Goal: Task Accomplishment & Management: Manage account settings

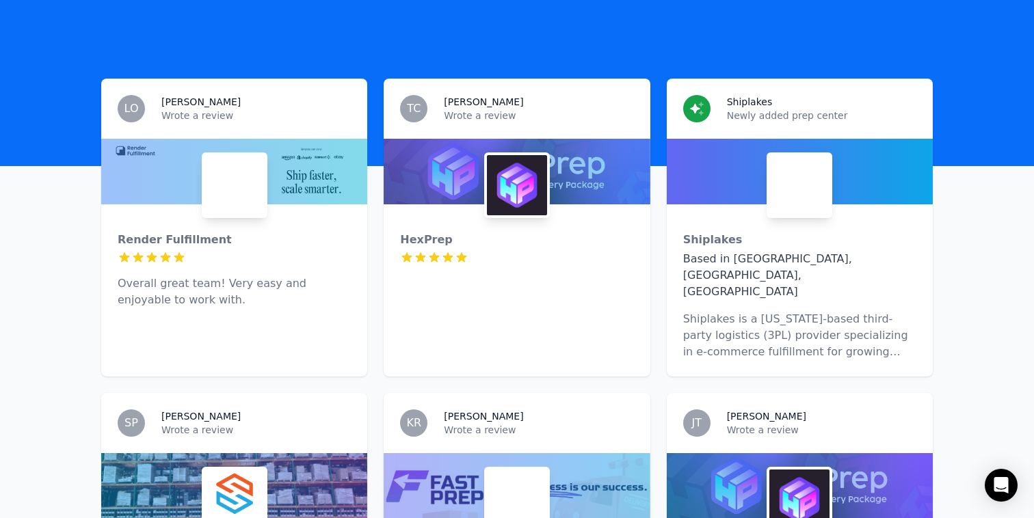
scroll to position [369, 0]
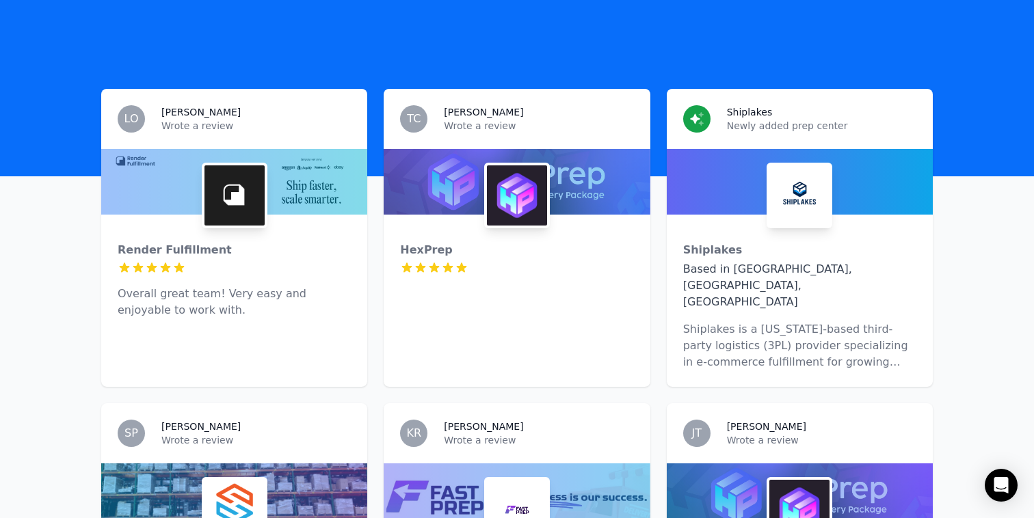
click at [224, 222] on div "Render Fulfillment 5 out of 5 stars Overall great team! Very easy and enjoyable…" at bounding box center [234, 275] width 266 height 120
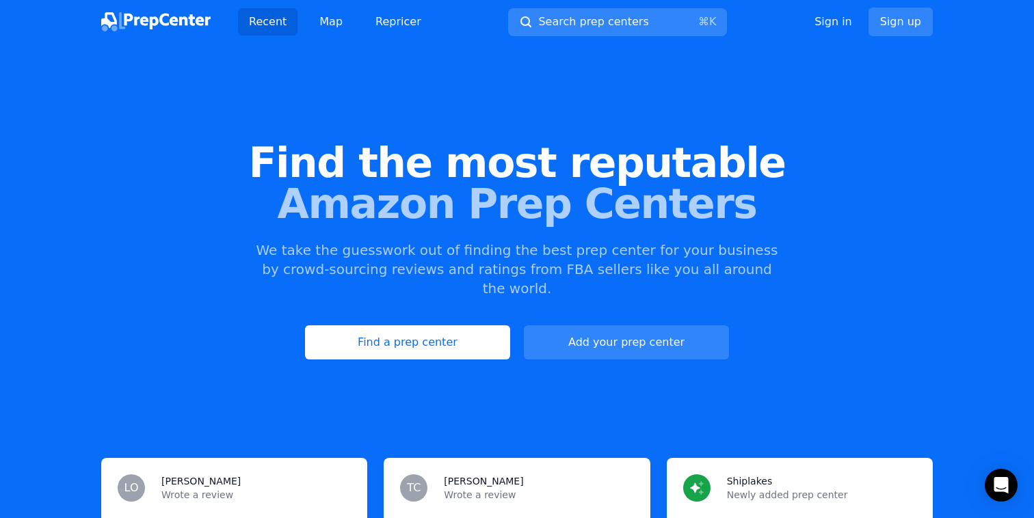
scroll to position [324, 0]
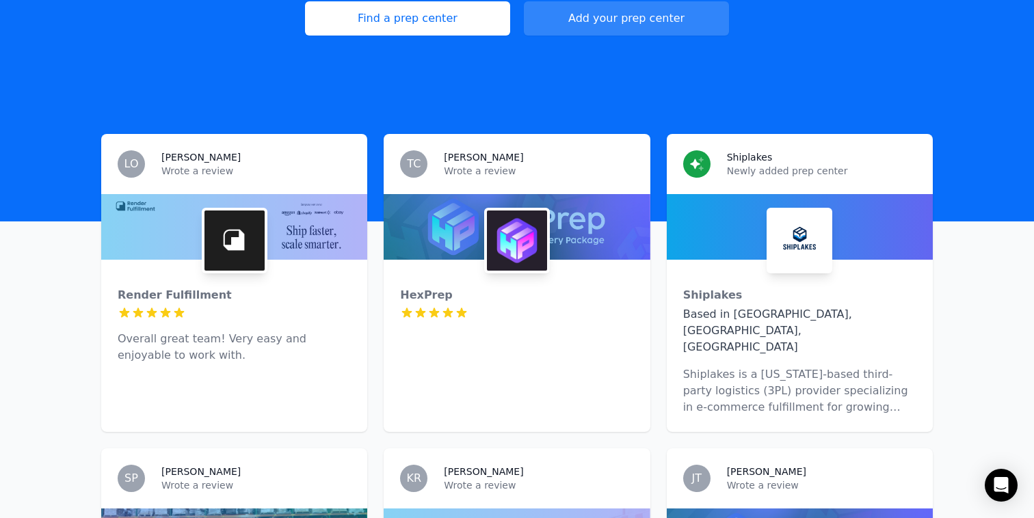
click at [307, 306] on div at bounding box center [234, 313] width 233 height 14
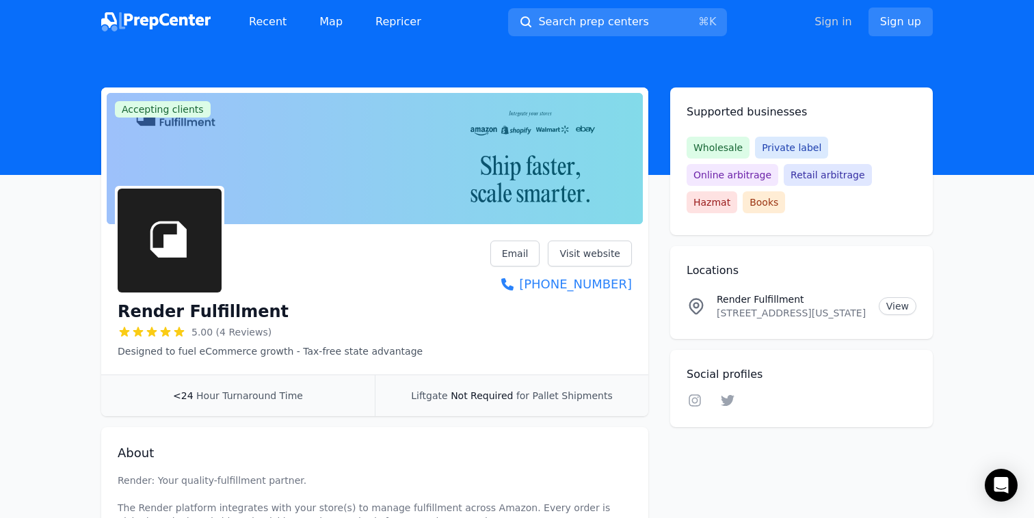
click at [841, 16] on link "Sign in" at bounding box center [833, 22] width 38 height 16
click at [837, 23] on link "Sign in" at bounding box center [833, 22] width 38 height 16
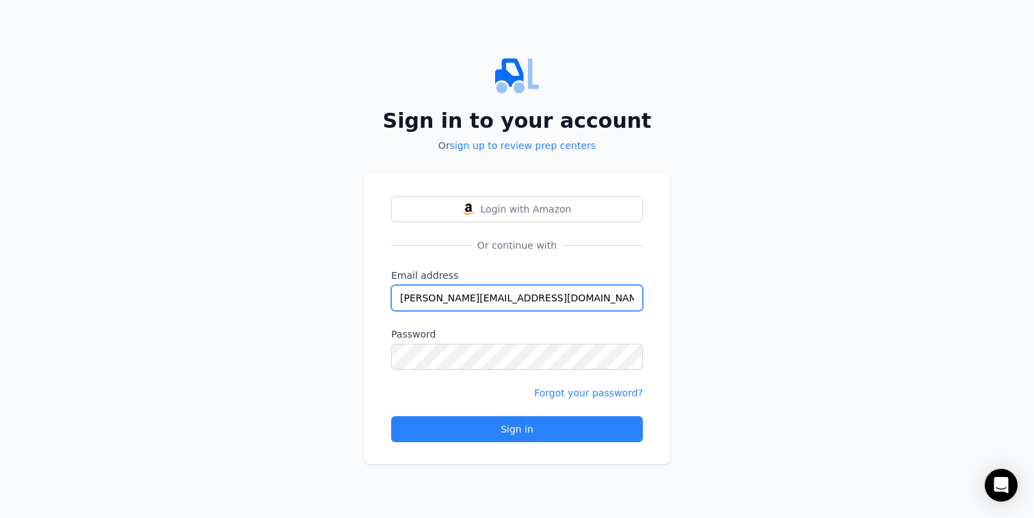
click at [505, 303] on input "[PERSON_NAME][EMAIL_ADDRESS][DOMAIN_NAME]" at bounding box center [517, 298] width 252 height 26
click at [505, 302] on input "[PERSON_NAME][EMAIL_ADDRESS][DOMAIN_NAME]" at bounding box center [517, 298] width 252 height 26
type input "[PERSON_NAME][EMAIL_ADDRESS][DOMAIN_NAME]"
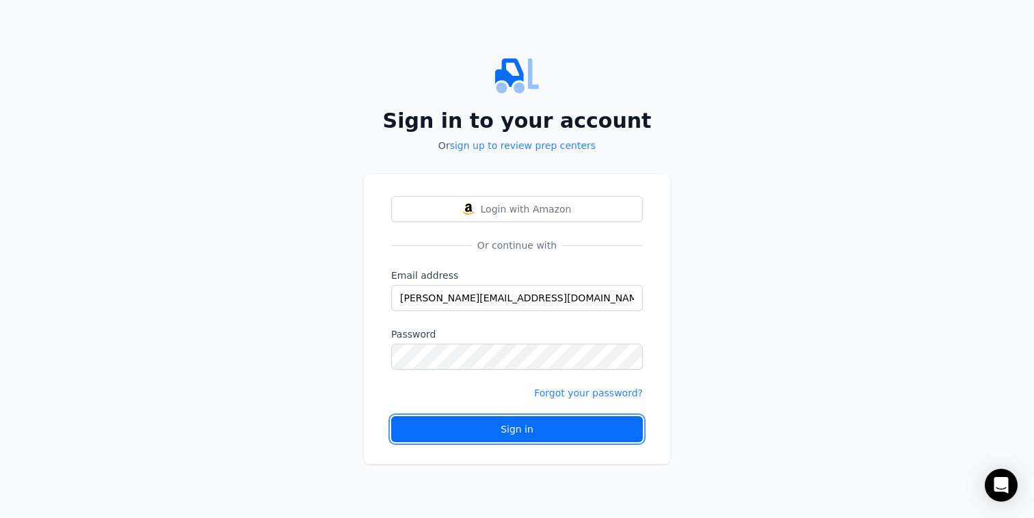
click at [514, 427] on div "Sign in" at bounding box center [517, 430] width 228 height 14
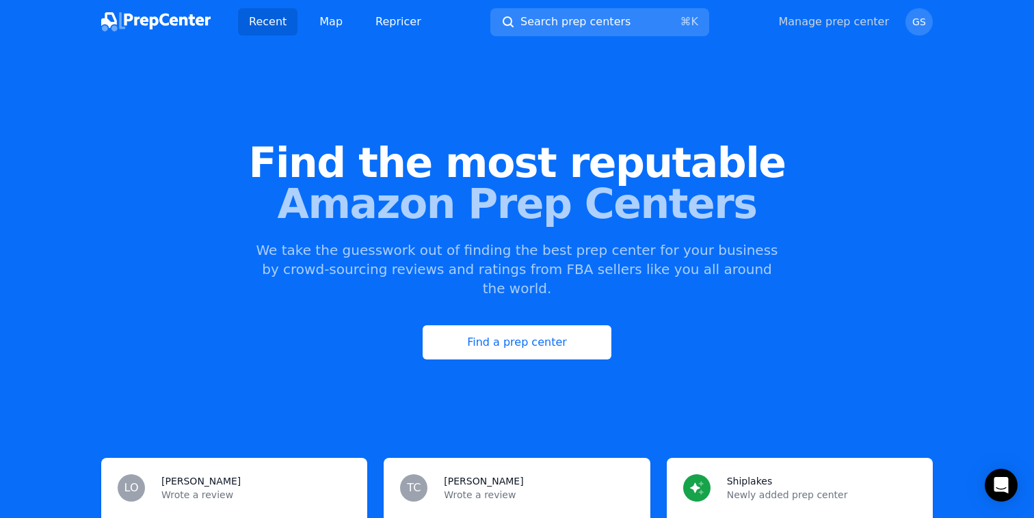
click at [848, 20] on link "Manage prep center" at bounding box center [833, 22] width 111 height 16
click at [815, 20] on link "Manage prep center" at bounding box center [833, 22] width 111 height 16
select select "24"
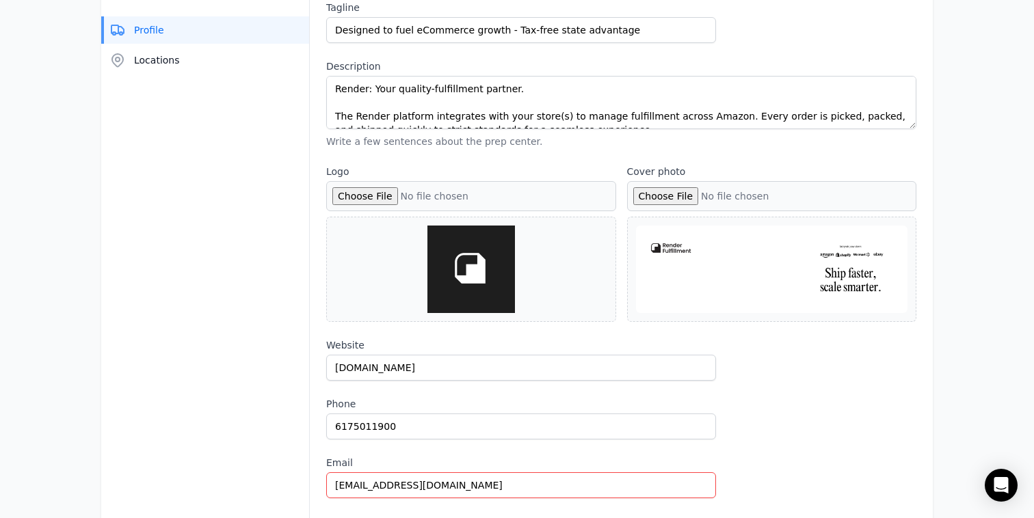
scroll to position [275, 0]
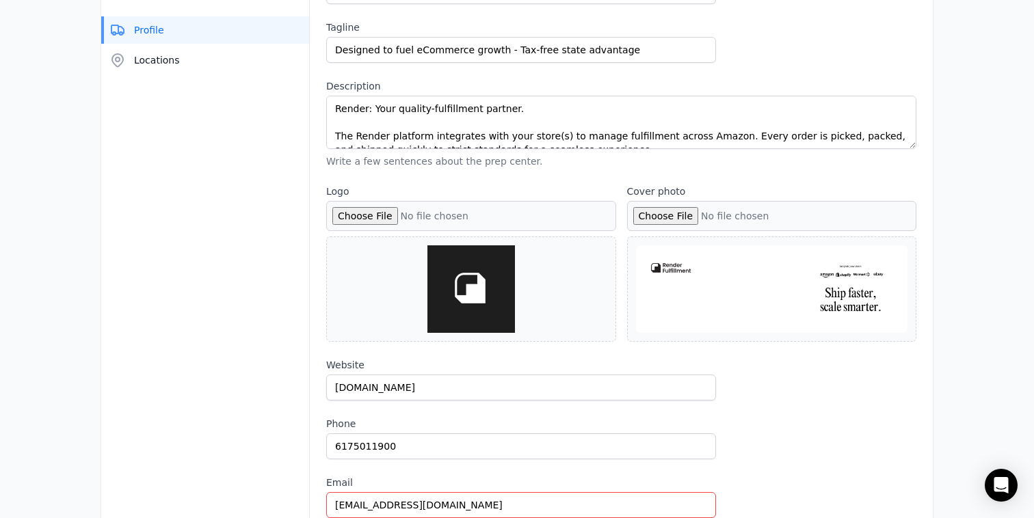
click at [146, 59] on span "Locations" at bounding box center [157, 60] width 46 height 14
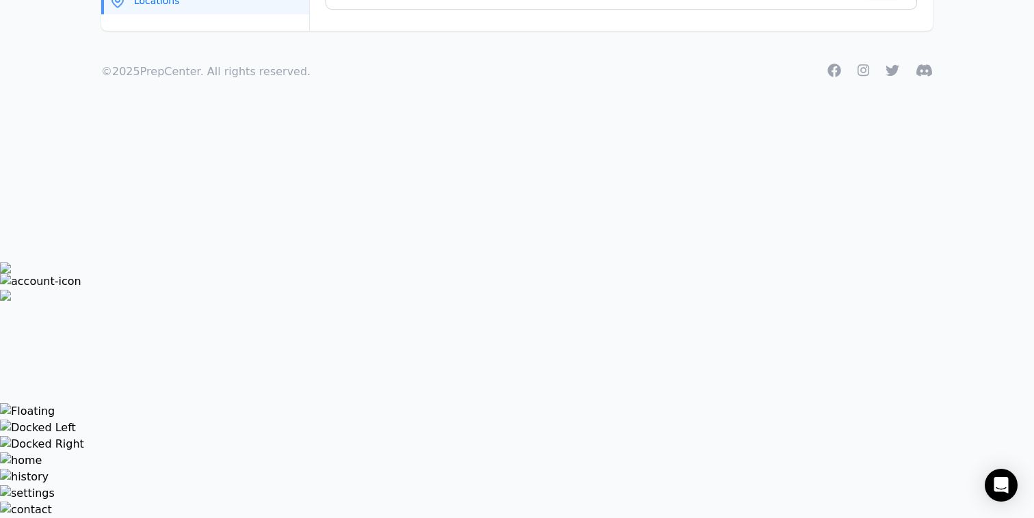
scroll to position [0, 0]
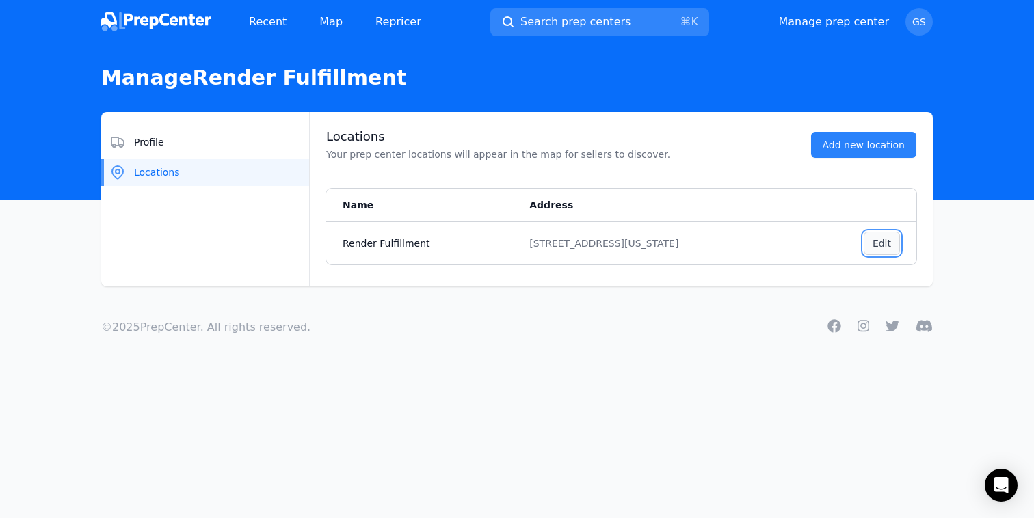
click at [888, 235] on button "Edit , Render Fulfillment" at bounding box center [882, 243] width 36 height 23
select select "US"
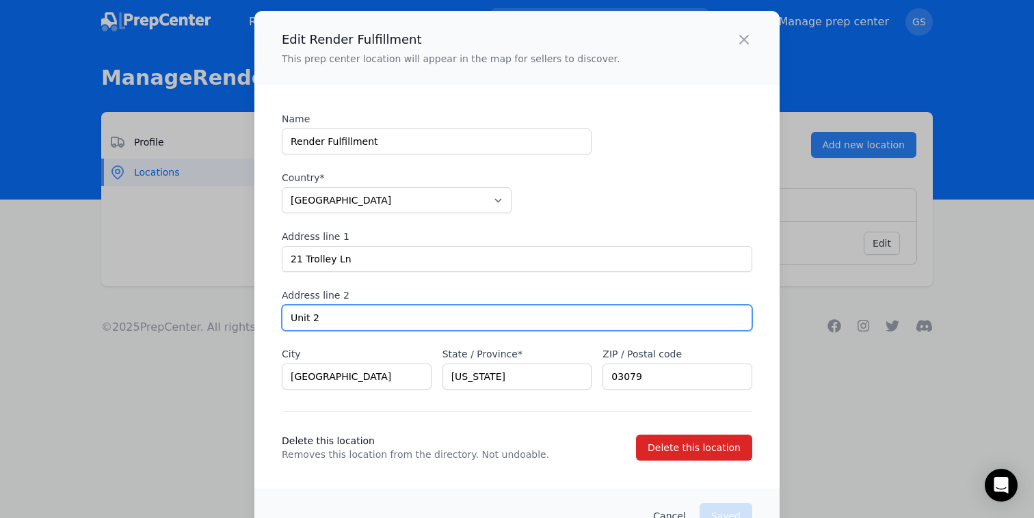
click at [349, 314] on input "Unit 2" at bounding box center [517, 318] width 470 height 26
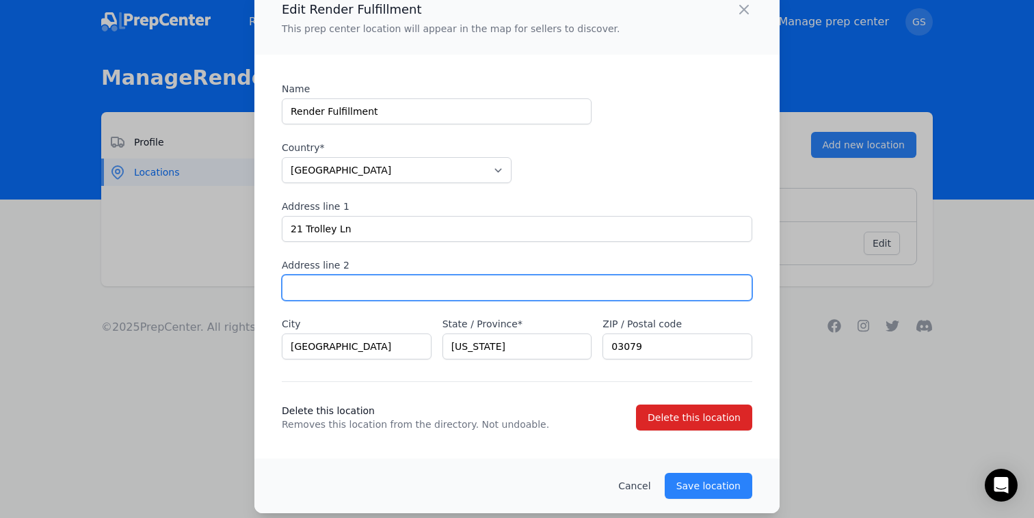
scroll to position [36, 0]
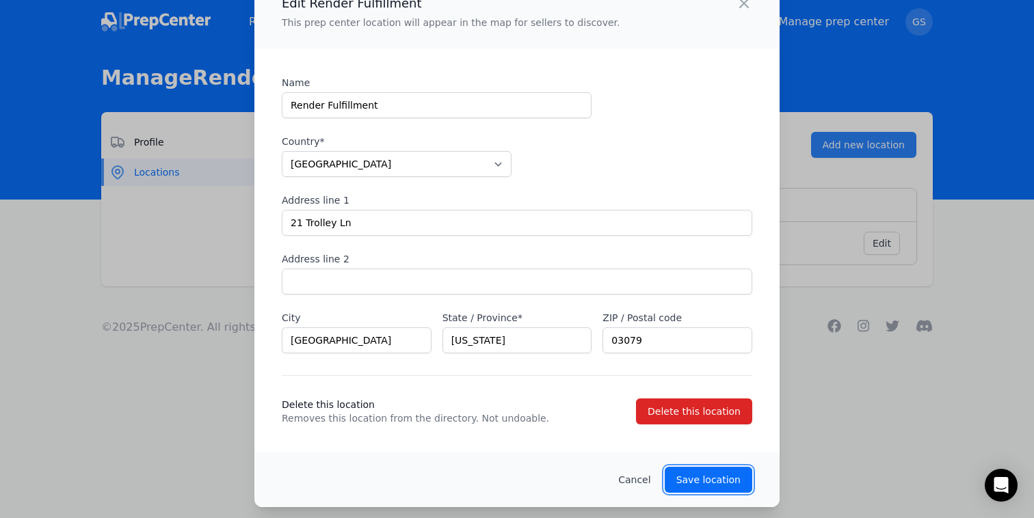
click at [724, 488] on button "Save location" at bounding box center [709, 480] width 88 height 26
type input "Unit 2"
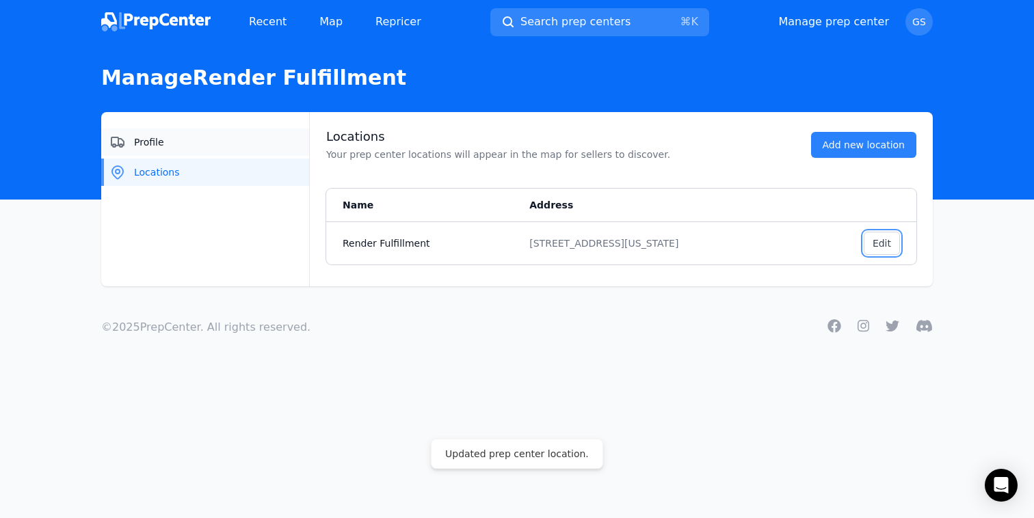
click at [206, 148] on button "Profile" at bounding box center [205, 142] width 208 height 27
select select "24"
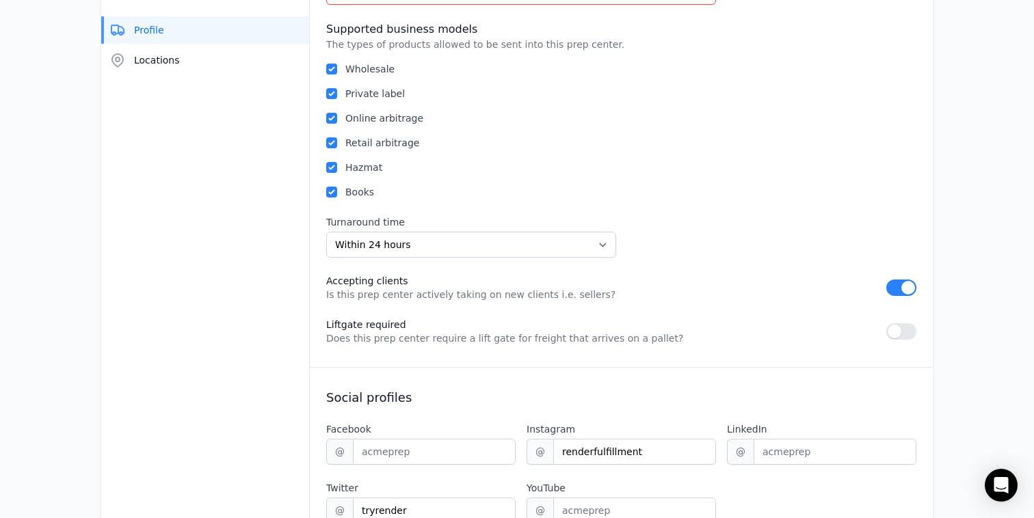
scroll to position [898, 0]
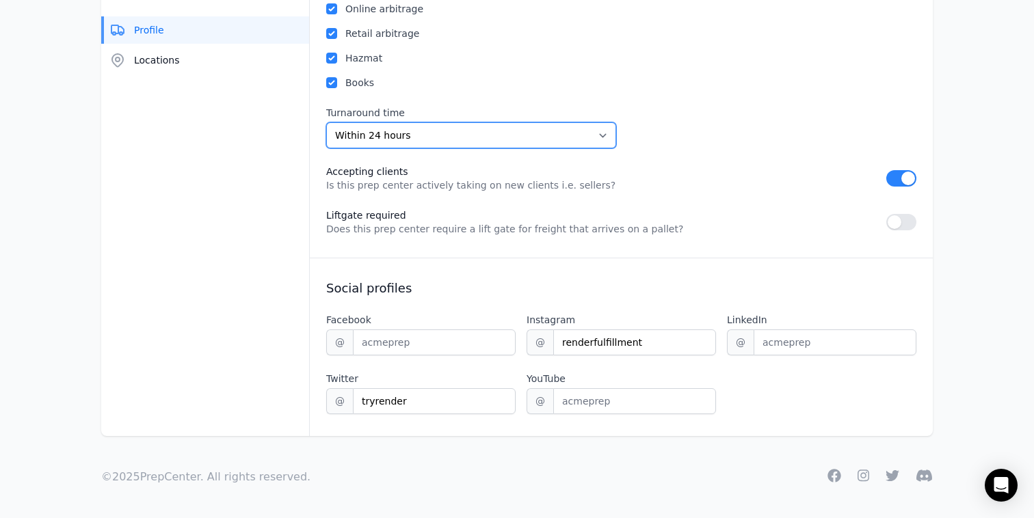
click at [571, 137] on select "Unknown Within 24 hours 24 to 48 hours 48 to 72 hours Over 72 hours" at bounding box center [471, 135] width 290 height 26
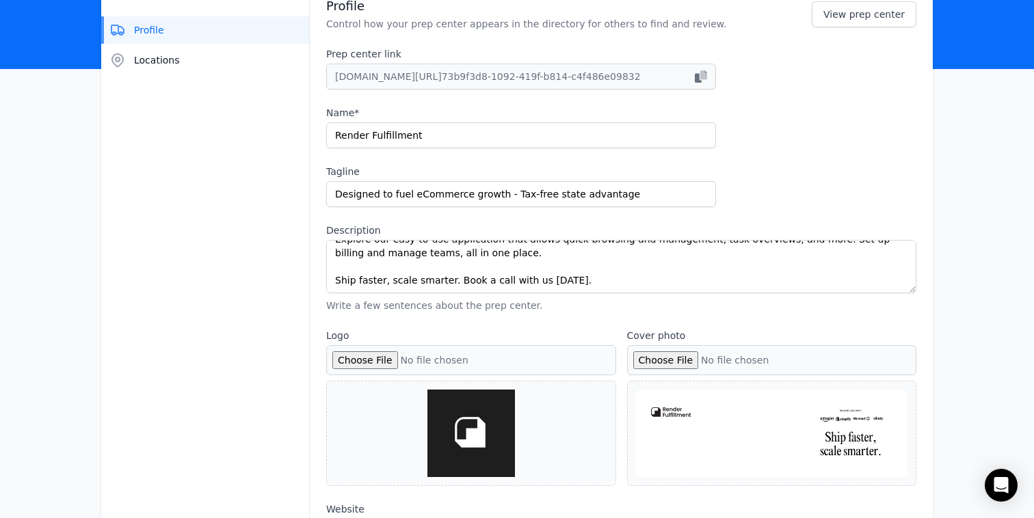
scroll to position [0, 0]
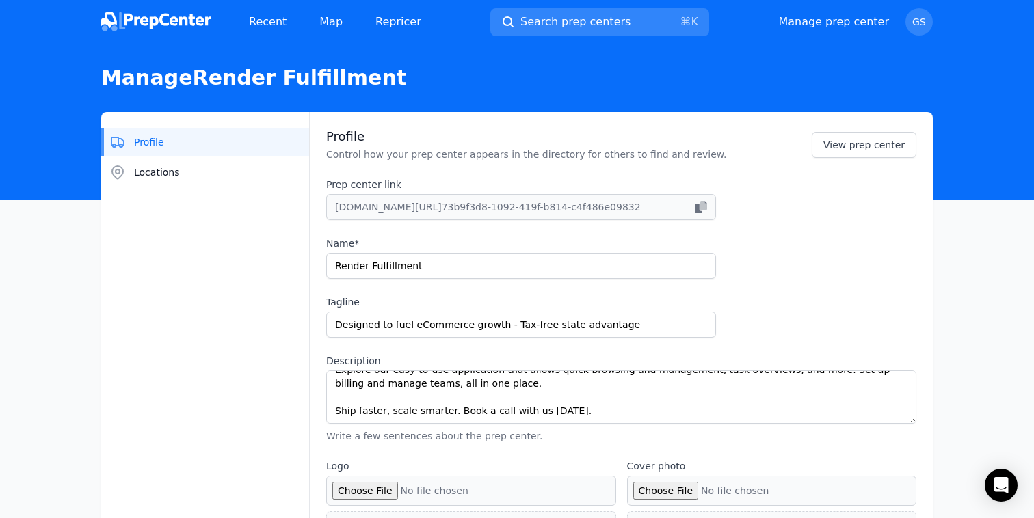
click at [152, 28] on img at bounding box center [155, 21] width 109 height 19
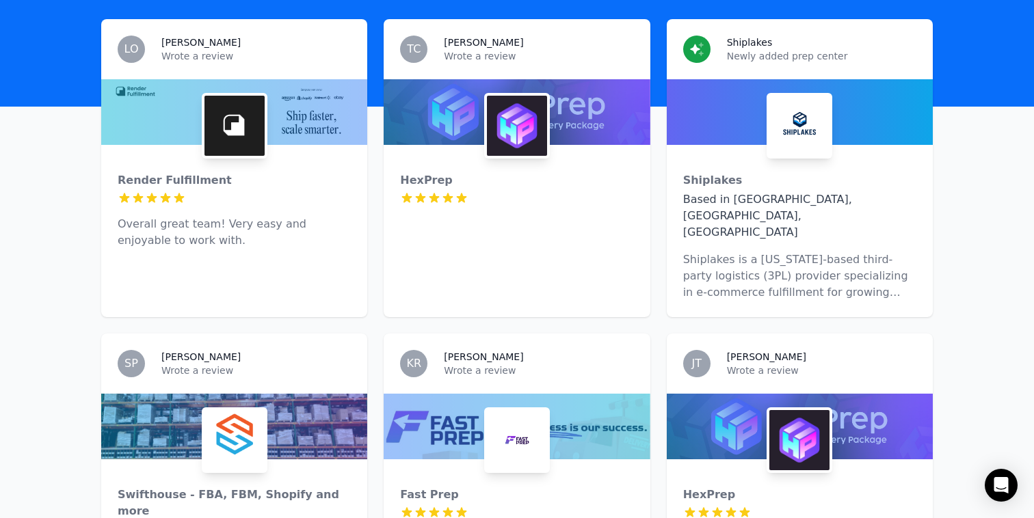
scroll to position [436, 0]
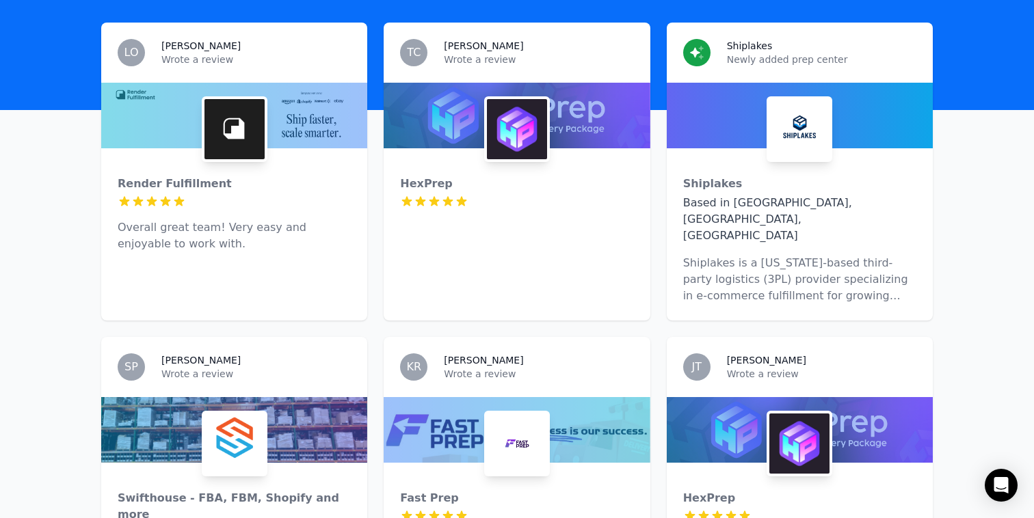
click at [901, 148] on div "Shiplakes Based in [GEOGRAPHIC_DATA], [GEOGRAPHIC_DATA], [GEOGRAPHIC_DATA] [GEO…" at bounding box center [800, 234] width 266 height 172
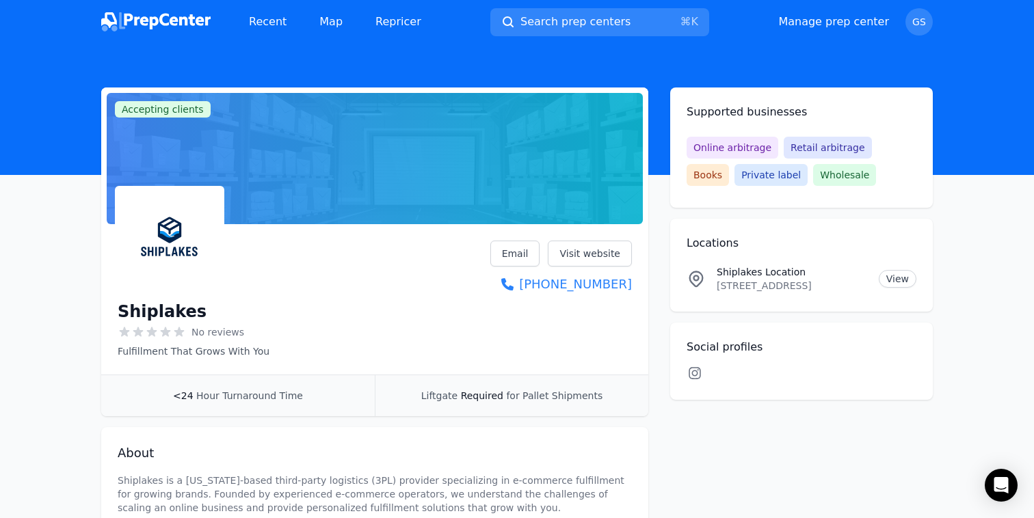
click at [697, 371] on icon at bounding box center [694, 373] width 16 height 14
click at [903, 278] on link "View" at bounding box center [898, 279] width 38 height 18
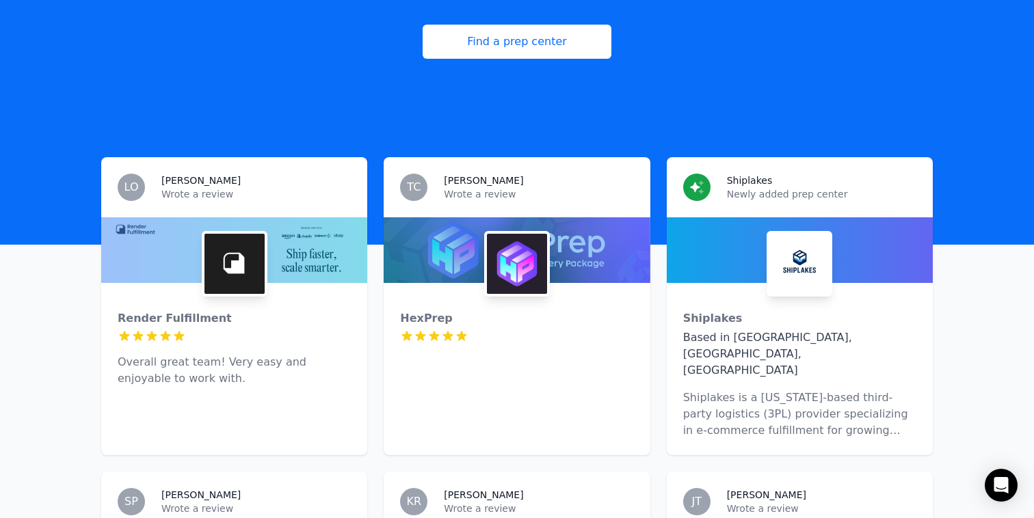
scroll to position [343, 0]
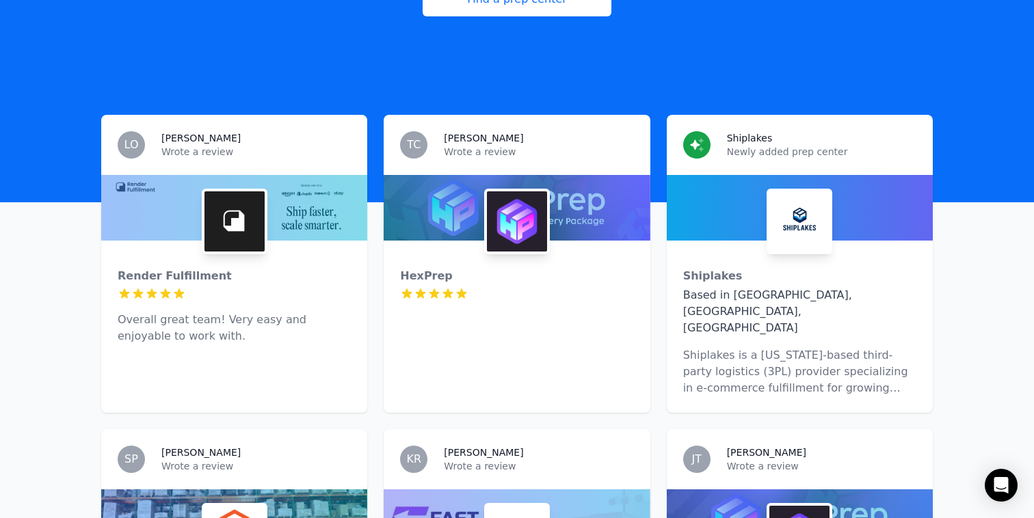
click at [301, 241] on div "Render Fulfillment 5 out of 5 stars Overall great team! Very easy and enjoyable…" at bounding box center [234, 301] width 266 height 120
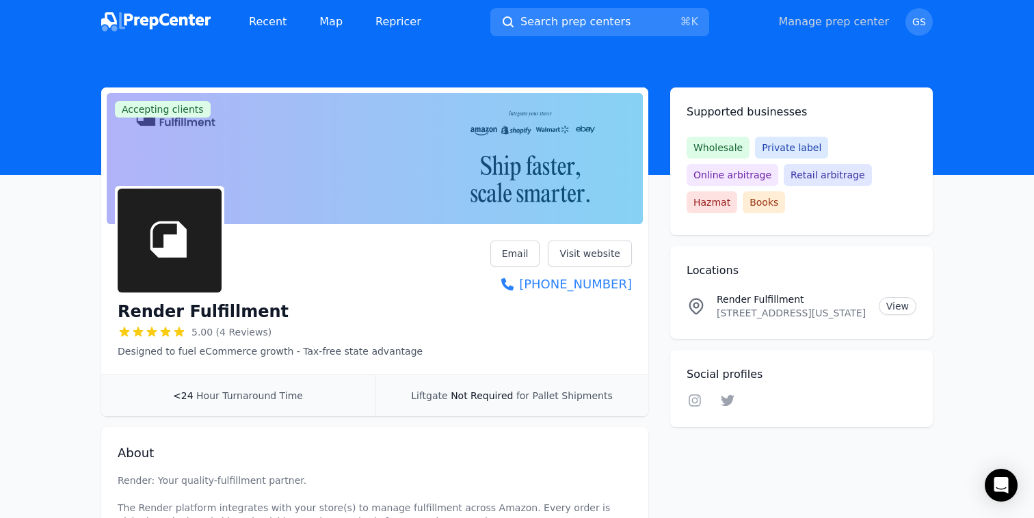
click at [851, 26] on link "Manage prep center" at bounding box center [833, 22] width 111 height 16
click at [826, 23] on link "Manage prep center" at bounding box center [833, 22] width 111 height 16
select select "24"
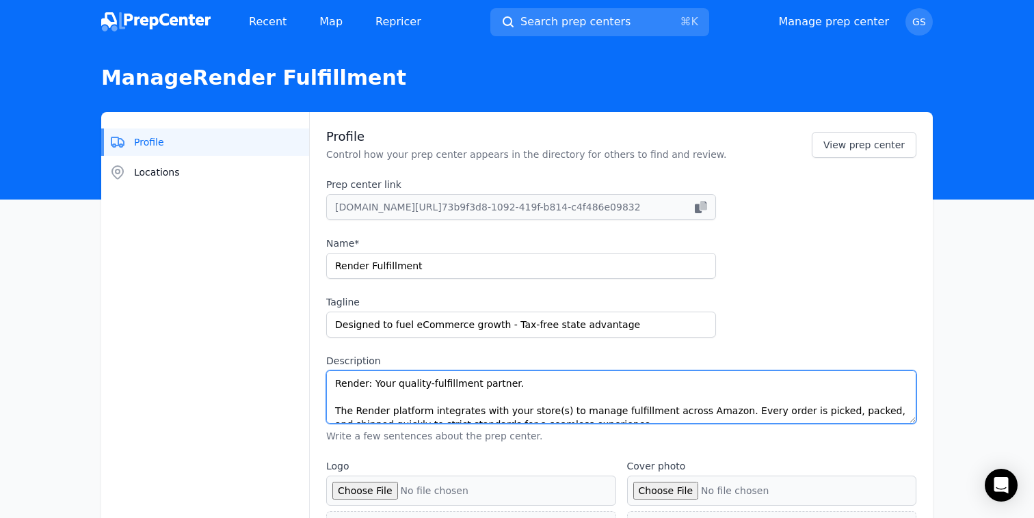
click at [429, 385] on textarea "Render: Your quality-fulfillment partner. The Render platform integrates with y…" at bounding box center [621, 397] width 590 height 53
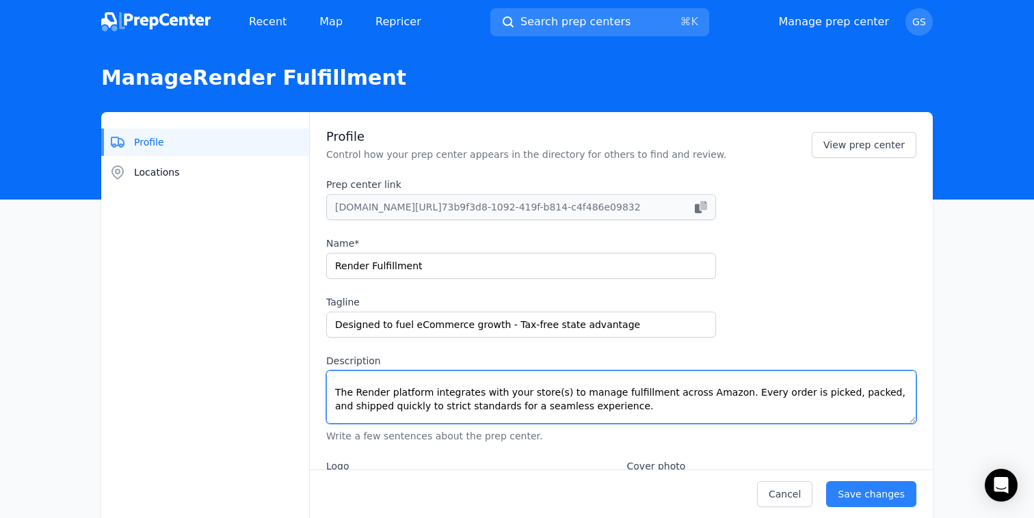
scroll to position [16, 0]
click at [551, 394] on textarea "Render: Your quality fulfillment partner. The Render platform integrates with y…" at bounding box center [621, 397] width 590 height 53
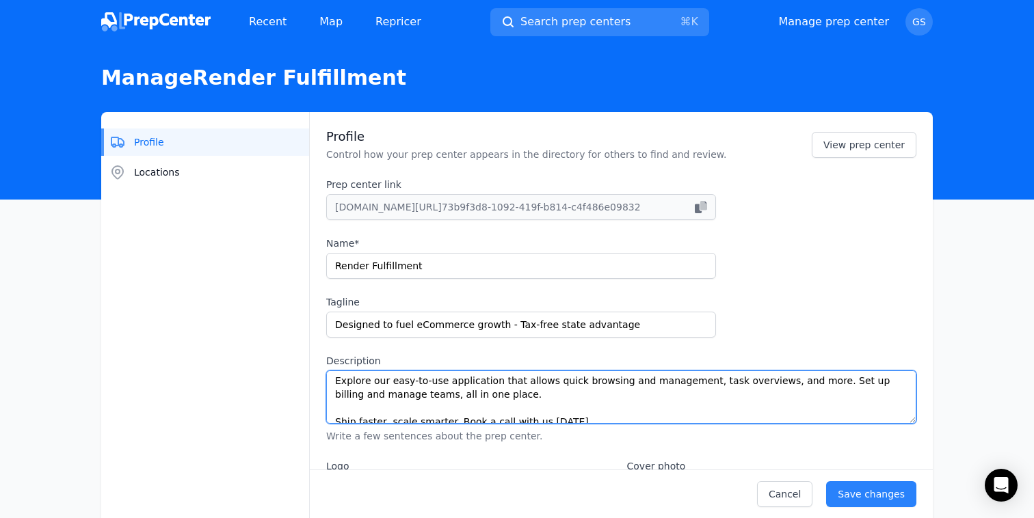
scroll to position [82, 0]
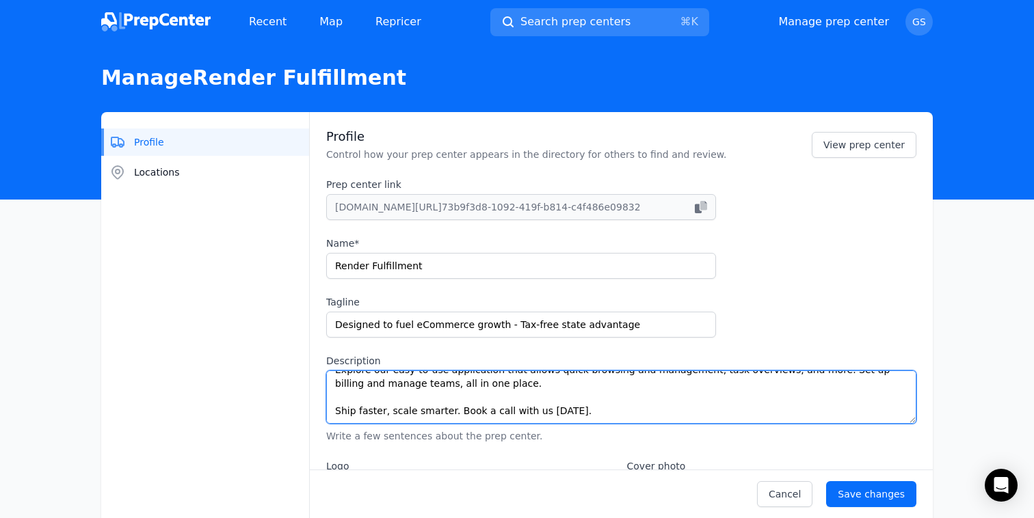
type textarea "Render: Your quality fulfillment partner. The Render platform integrates with y…"
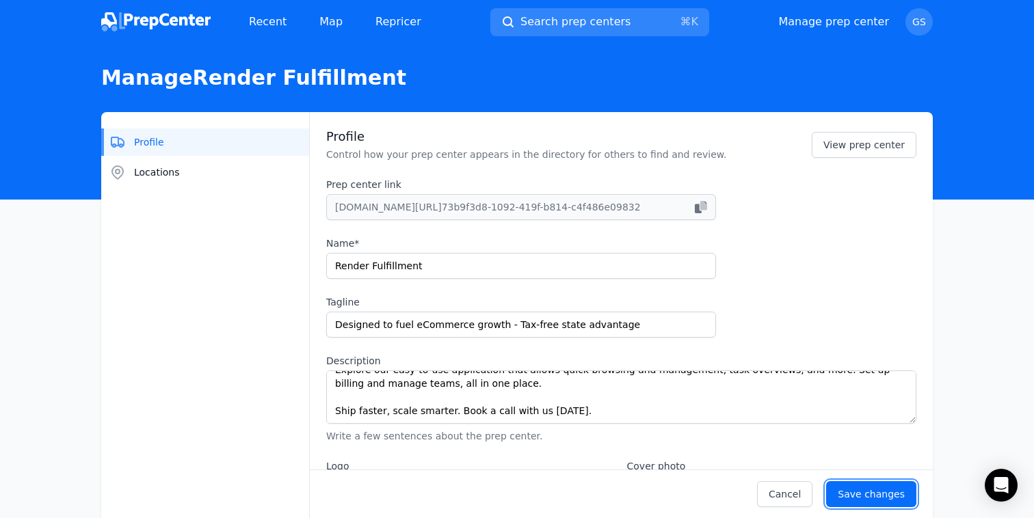
click at [876, 490] on div "Save changes" at bounding box center [871, 495] width 67 height 14
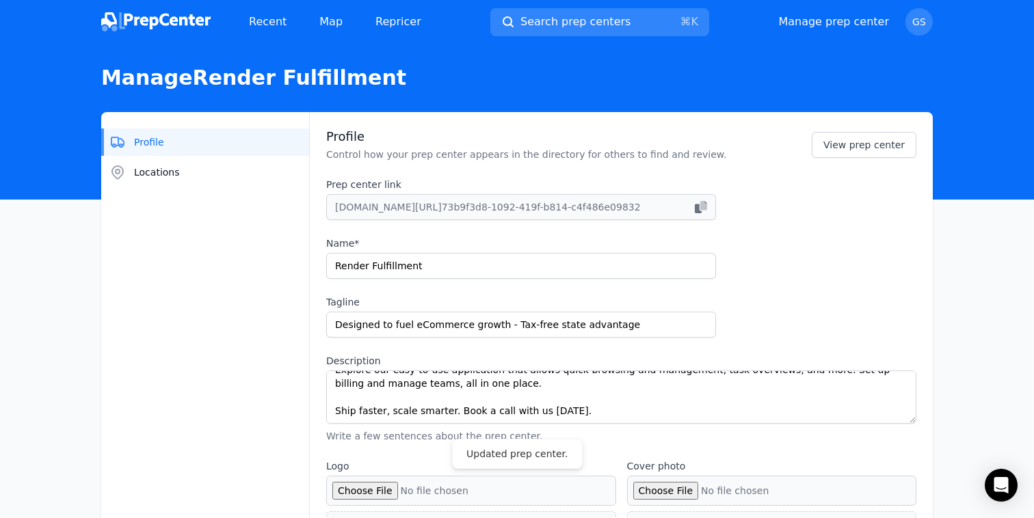
click at [167, 20] on img at bounding box center [155, 21] width 109 height 19
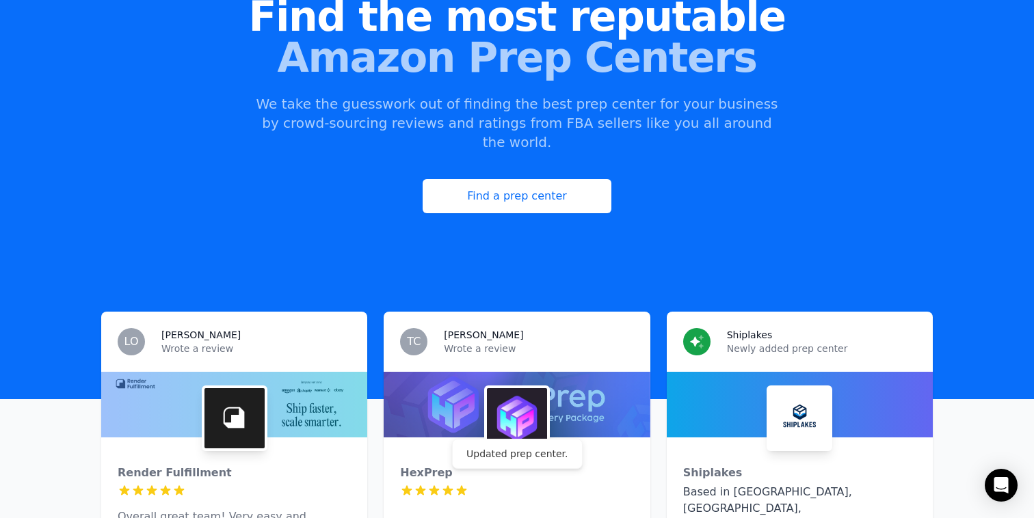
scroll to position [256, 0]
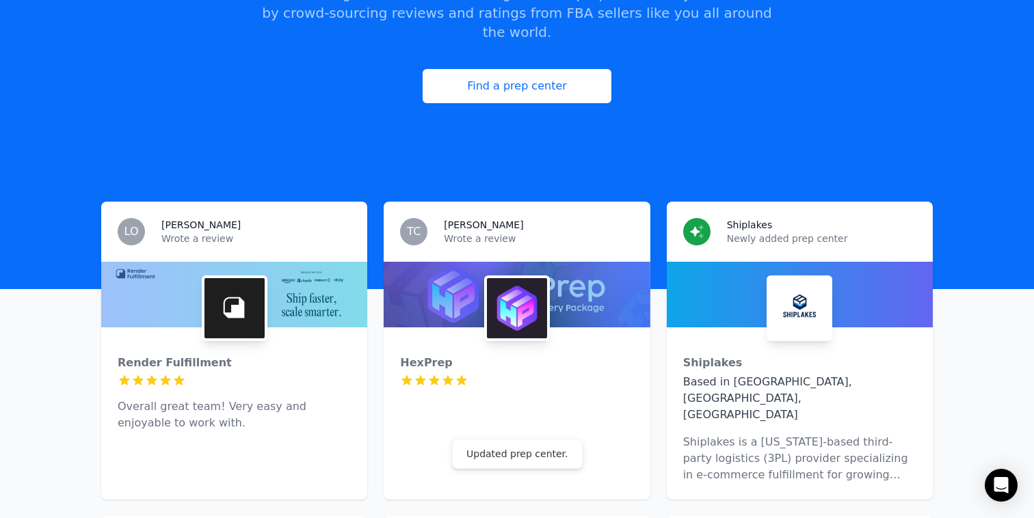
click at [235, 278] on img at bounding box center [234, 308] width 60 height 60
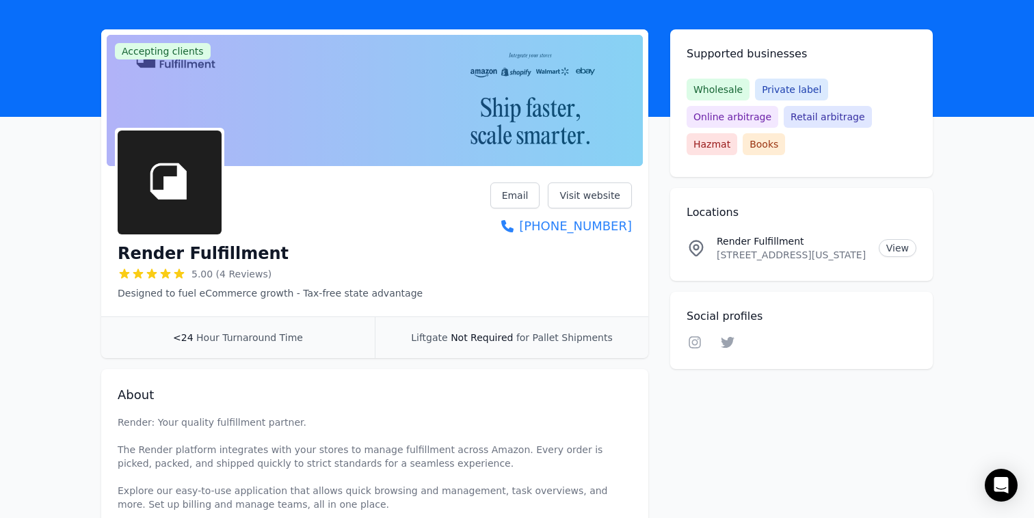
scroll to position [50, 0]
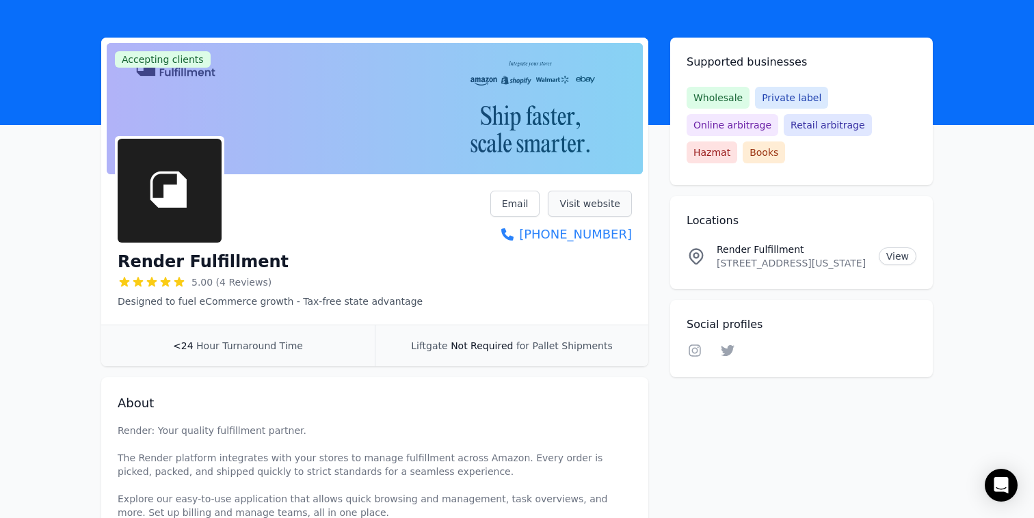
click at [571, 206] on link "Visit website" at bounding box center [590, 204] width 84 height 26
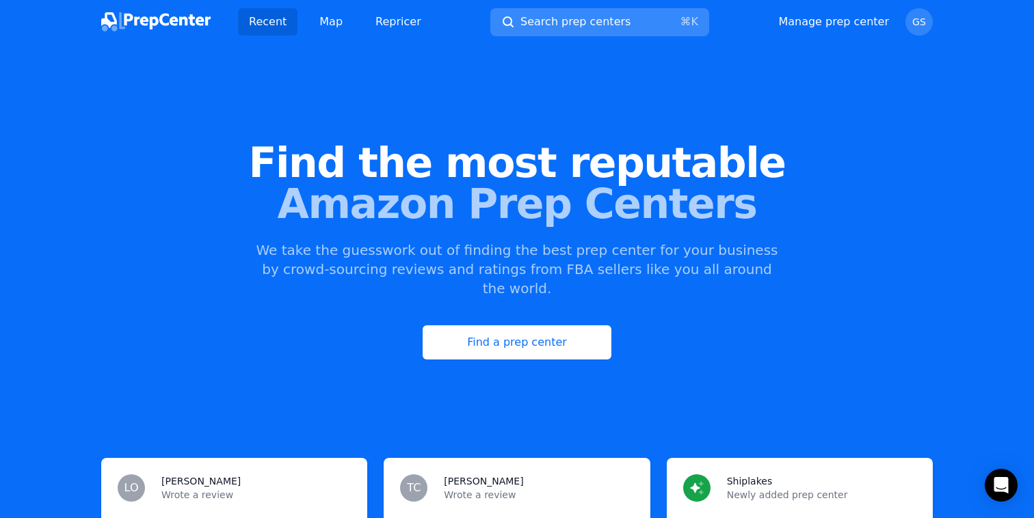
click at [536, 20] on span "Search prep centers" at bounding box center [575, 22] width 110 height 16
click at [354, 18] on div at bounding box center [517, 259] width 1034 height 518
click at [334, 17] on link "Map" at bounding box center [330, 21] width 45 height 27
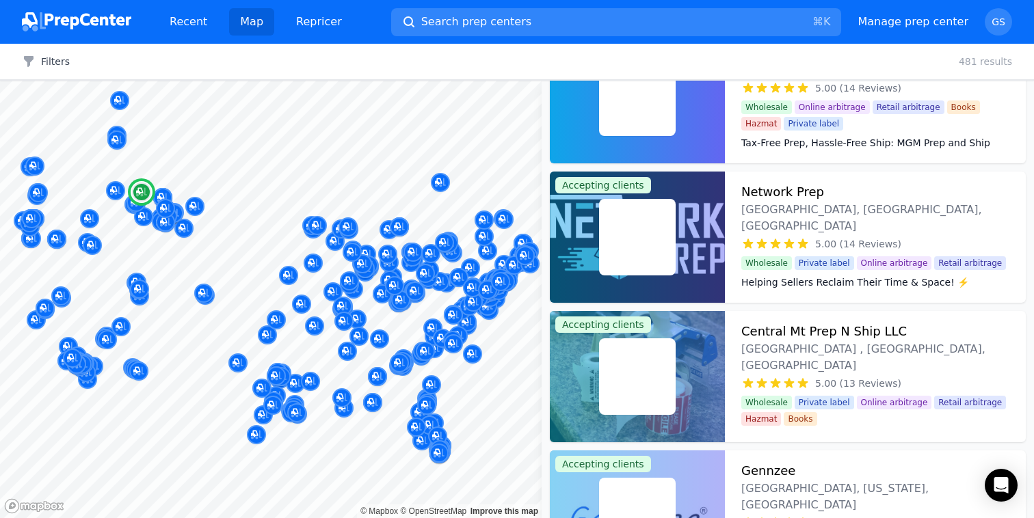
scroll to position [3391, 0]
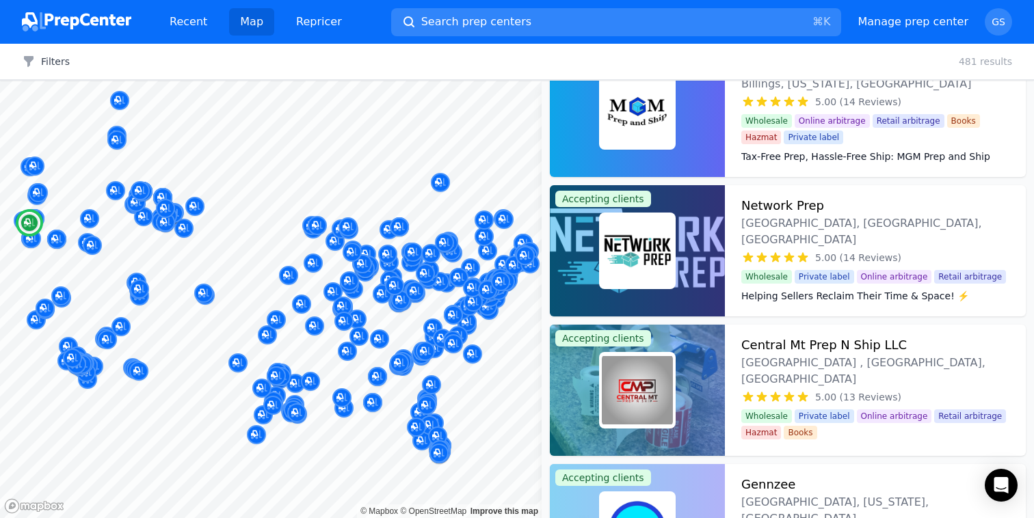
click at [784, 289] on dt "Helping Sellers Reclaim Their Time & Space! ⚡️" at bounding box center [875, 296] width 268 height 14
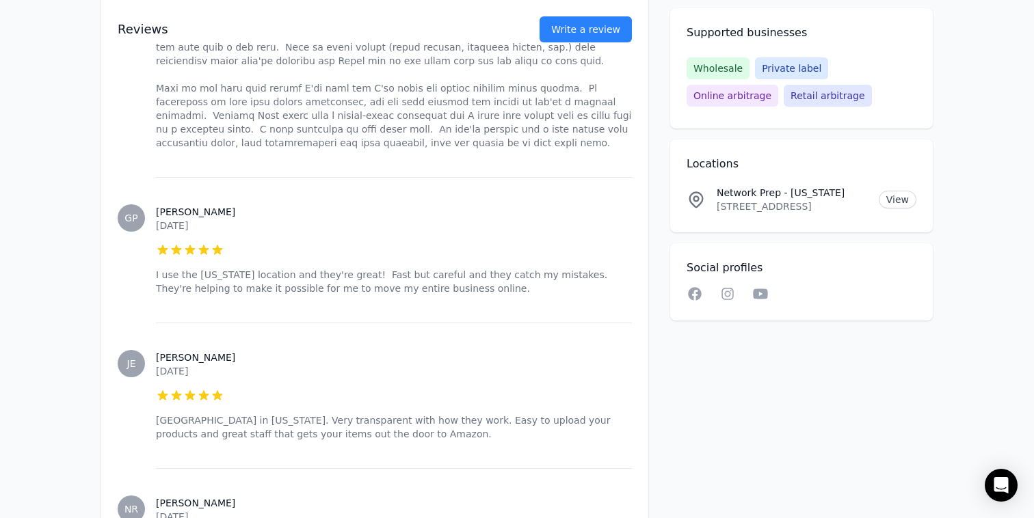
scroll to position [2474, 0]
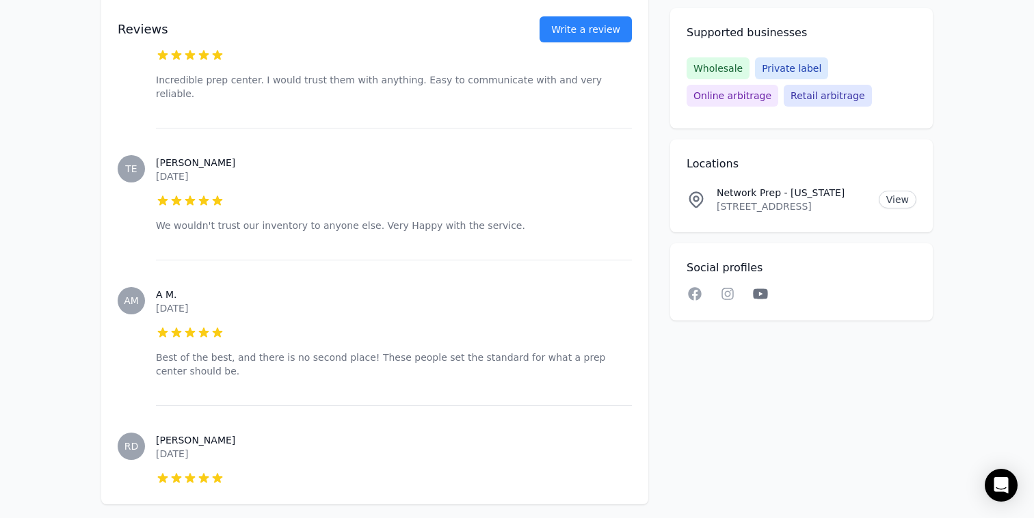
click at [759, 293] on icon at bounding box center [760, 294] width 16 height 14
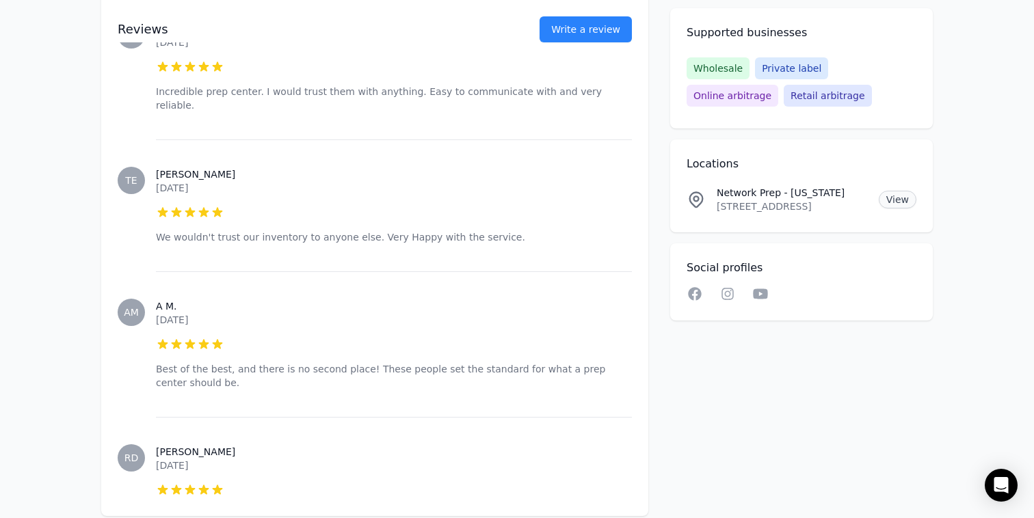
click at [903, 191] on link "View" at bounding box center [898, 200] width 38 height 18
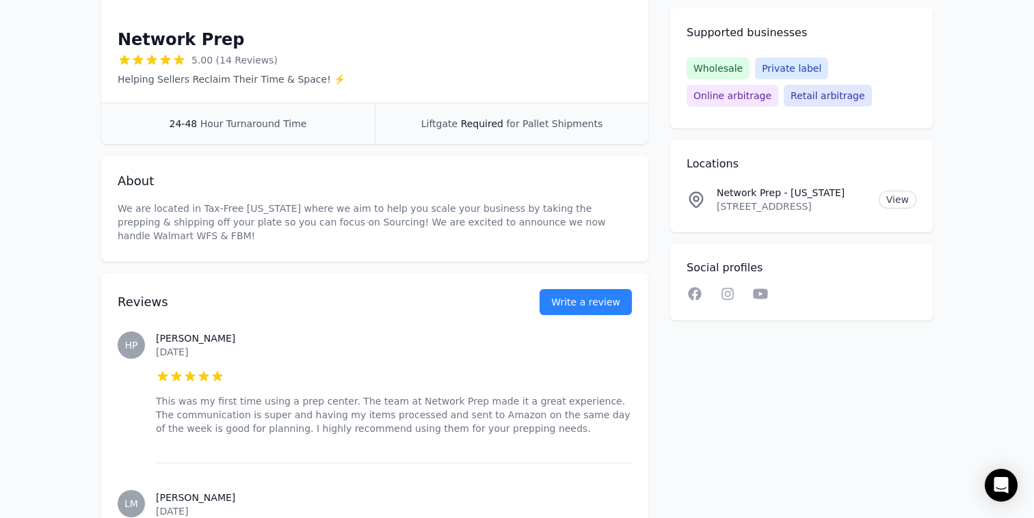
scroll to position [0, 0]
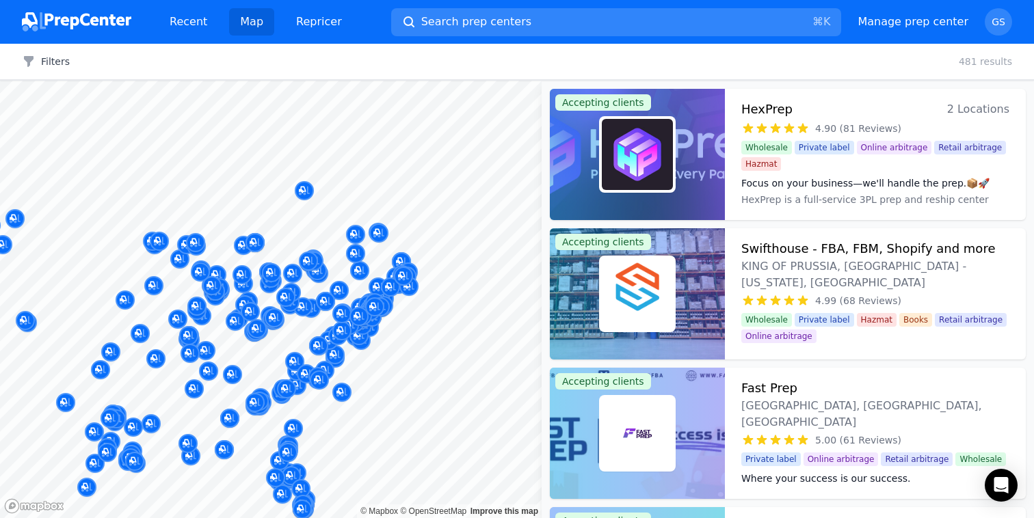
drag, startPoint x: 424, startPoint y: 303, endPoint x: 437, endPoint y: 271, distance: 34.0
click at [437, 271] on body "Recent Map Repricer Search prep centers ⌘ K Open main menu Manage prep center O…" at bounding box center [517, 259] width 1034 height 518
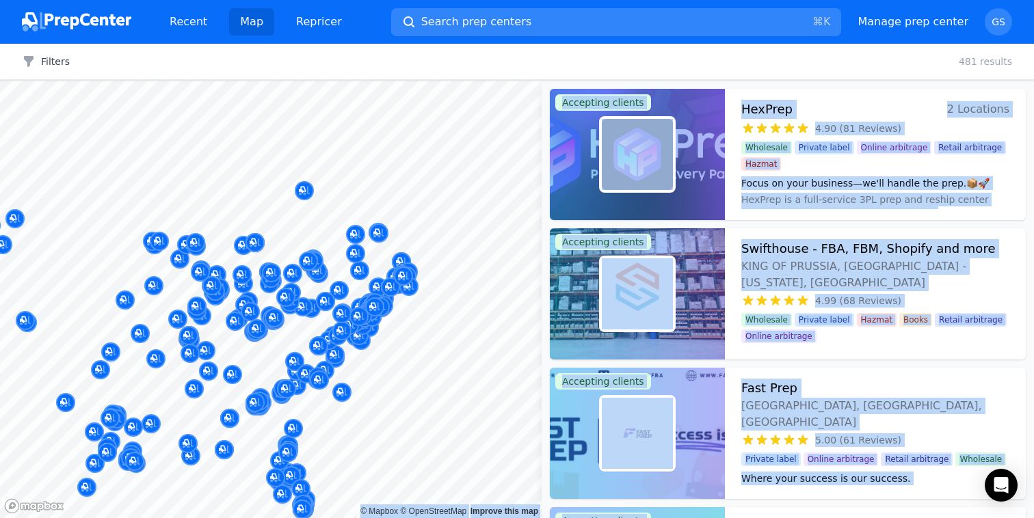
click at [449, 225] on body "Recent Map Repricer Search prep centers ⌘ K Open main menu Manage prep center O…" at bounding box center [517, 259] width 1034 height 518
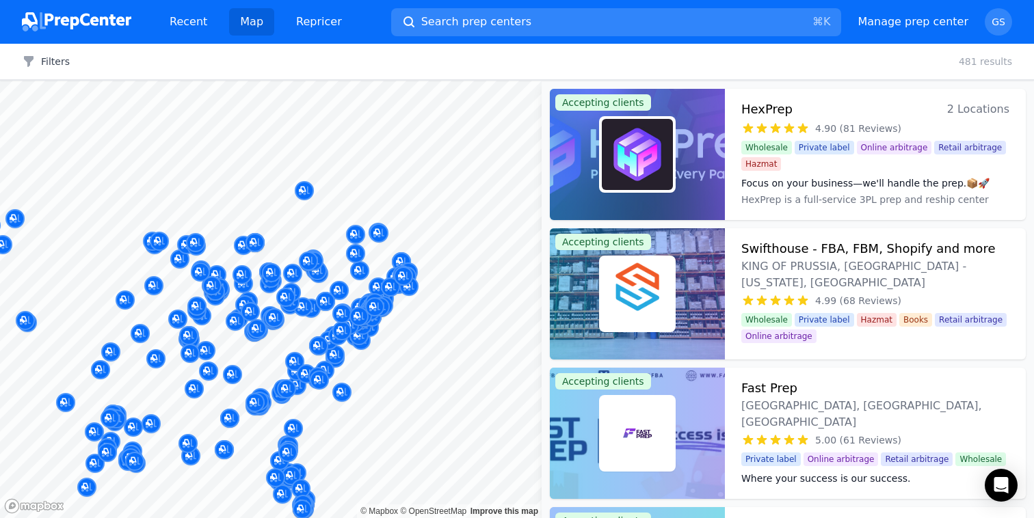
click at [607, 69] on div "Filters Clear all 481 results" at bounding box center [517, 62] width 1034 height 36
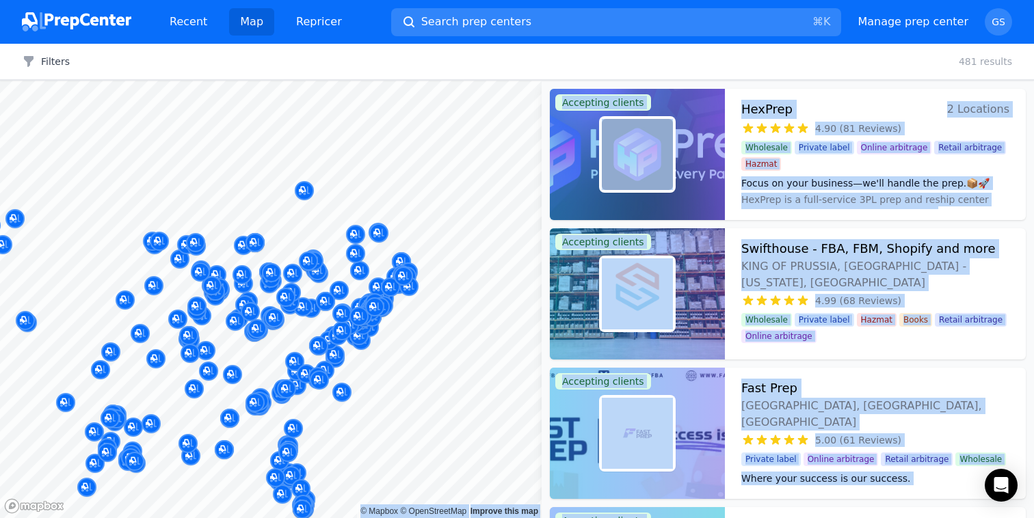
click at [449, 246] on body "Recent Map Repricer Search prep centers ⌘ K Open main menu Manage prep center O…" at bounding box center [517, 259] width 1034 height 518
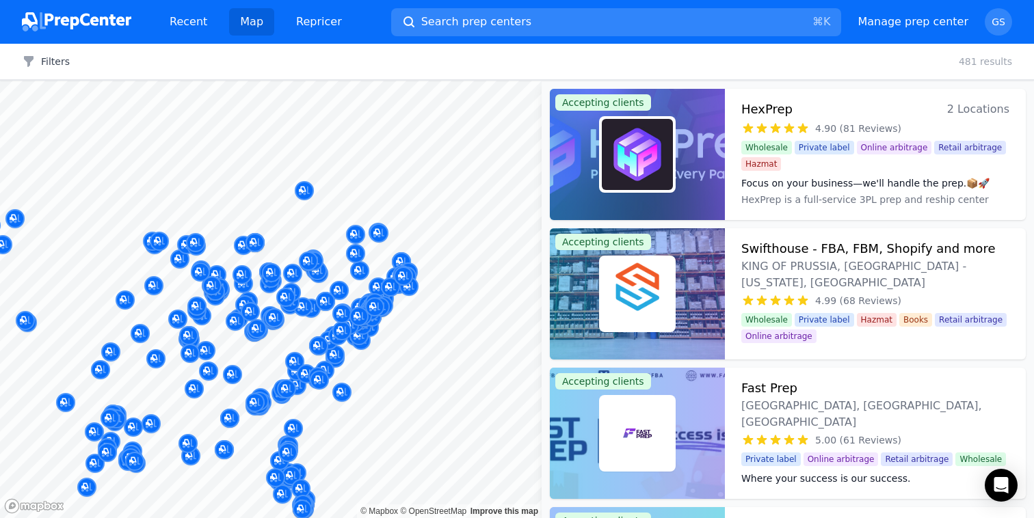
drag, startPoint x: 462, startPoint y: 278, endPoint x: 452, endPoint y: 264, distance: 16.7
click at [452, 264] on body "Recent Map Repricer Search prep centers ⌘ K Open main menu Manage prep center O…" at bounding box center [517, 259] width 1034 height 518
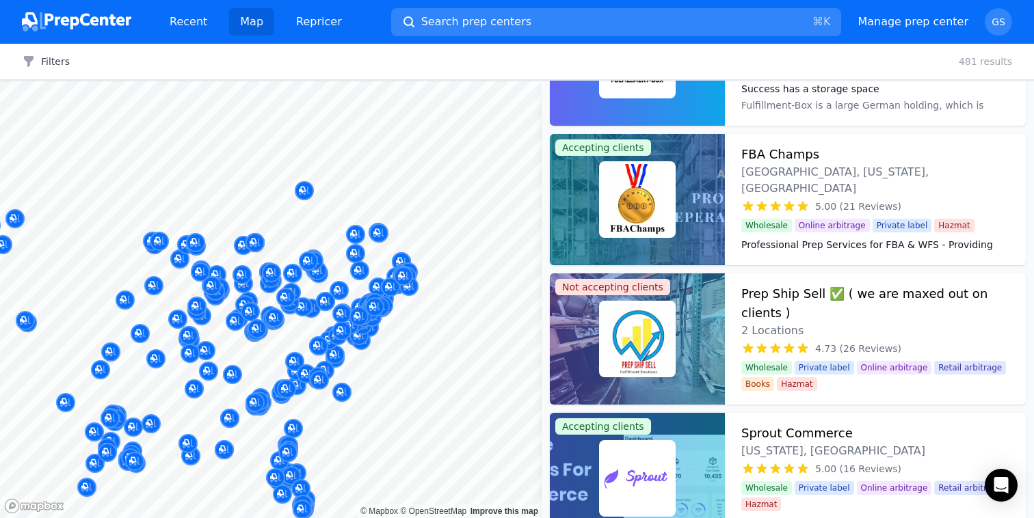
scroll to position [1492, 0]
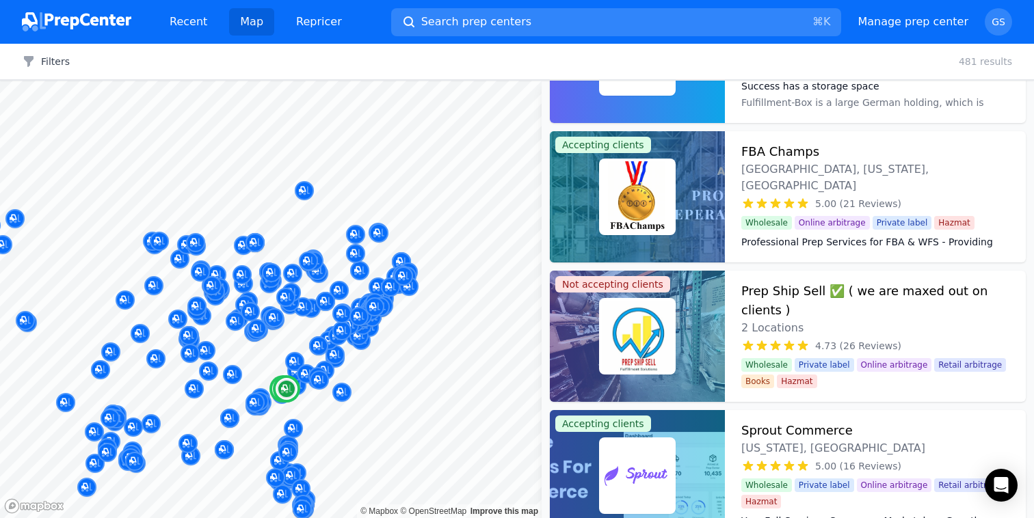
click at [861, 293] on h3 "Prep Ship Sell ✅ ( we are maxed out on clients )" at bounding box center [875, 301] width 268 height 38
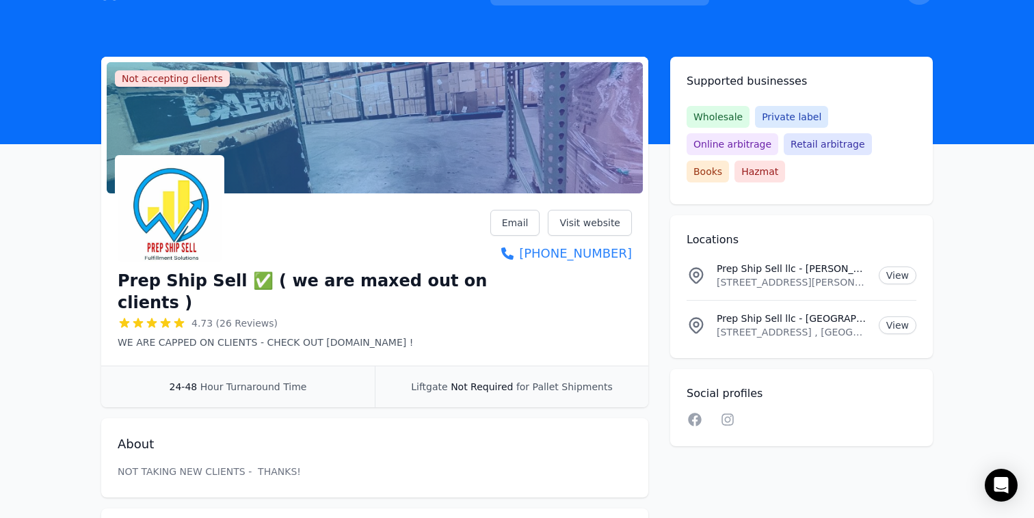
scroll to position [31, 0]
click at [728, 412] on icon at bounding box center [727, 419] width 16 height 14
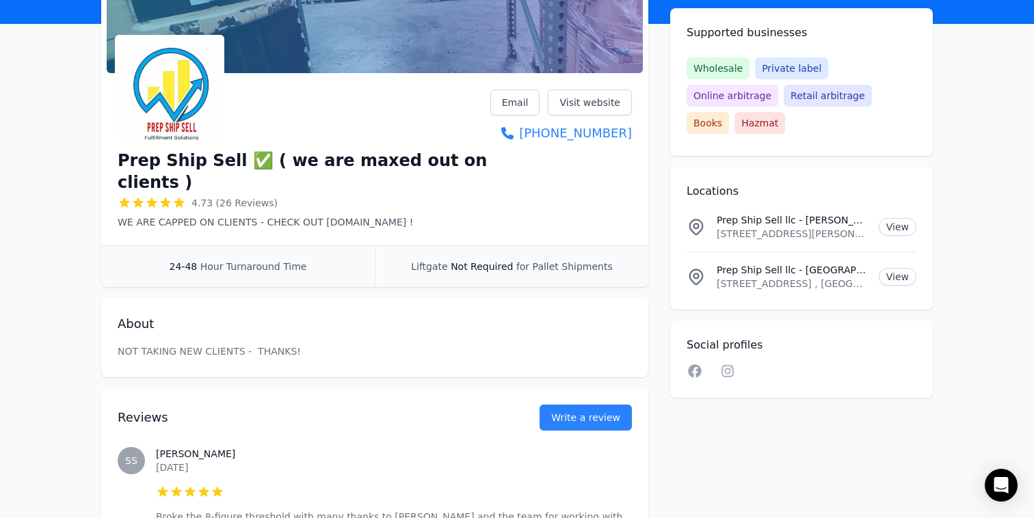
scroll to position [0, 0]
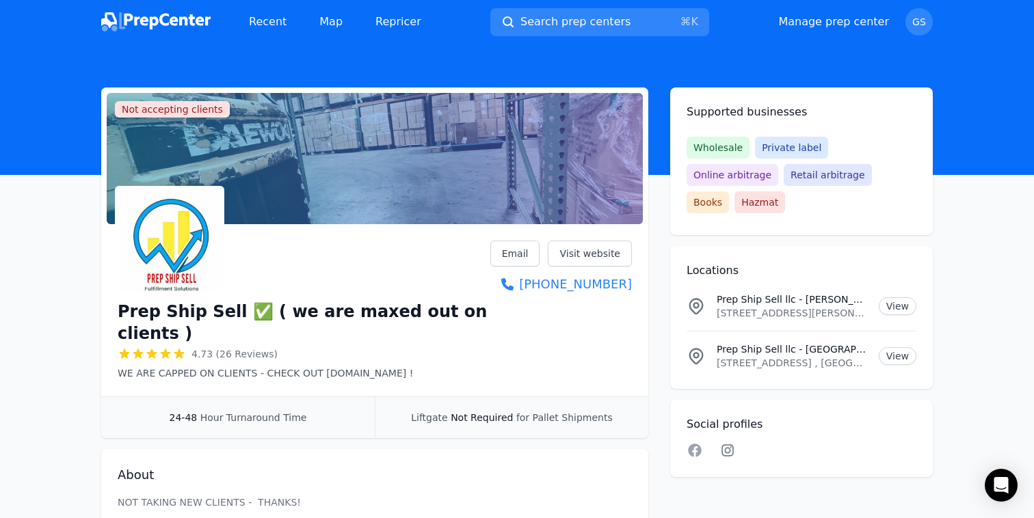
click at [727, 444] on icon at bounding box center [727, 451] width 16 height 14
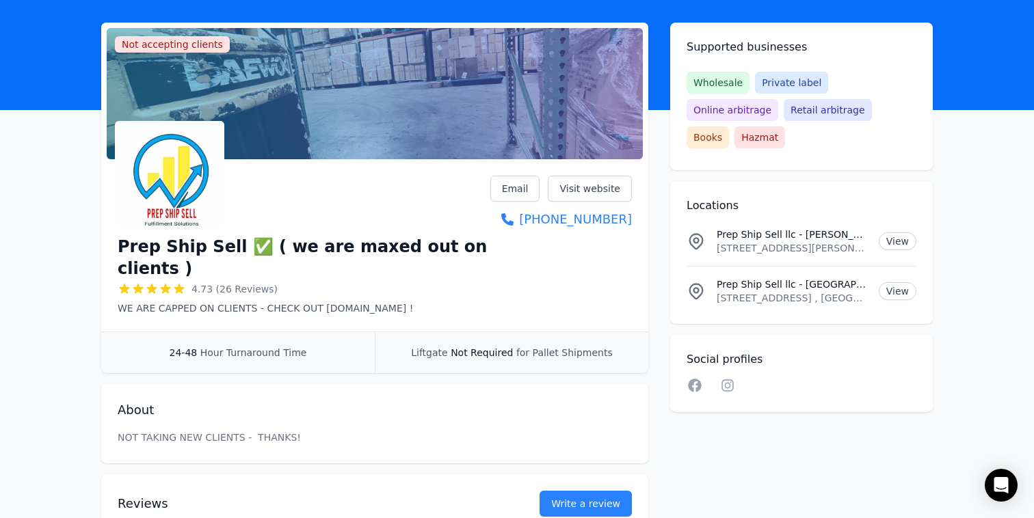
scroll to position [66, 0]
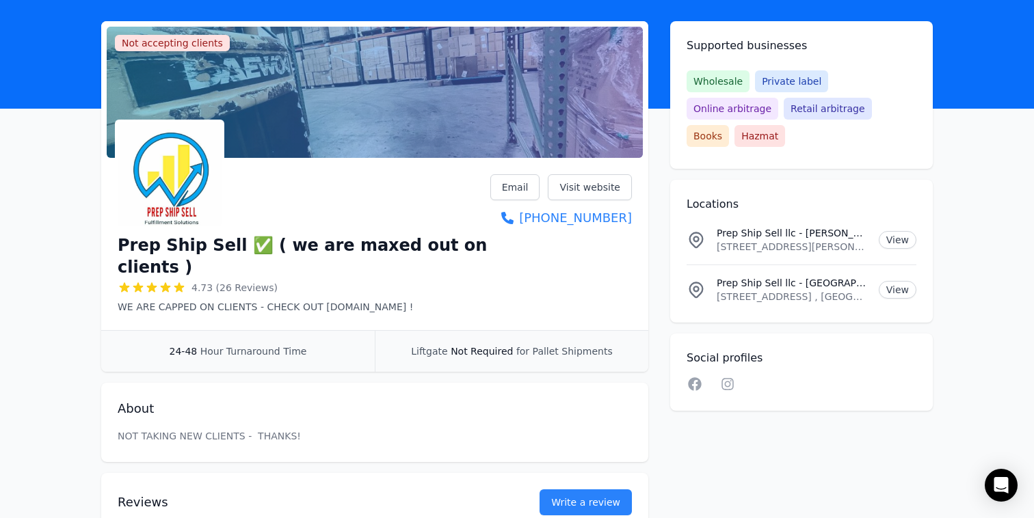
click at [344, 245] on h1 "Prep Ship Sell ✅ ( we are maxed out on clients )" at bounding box center [304, 257] width 373 height 44
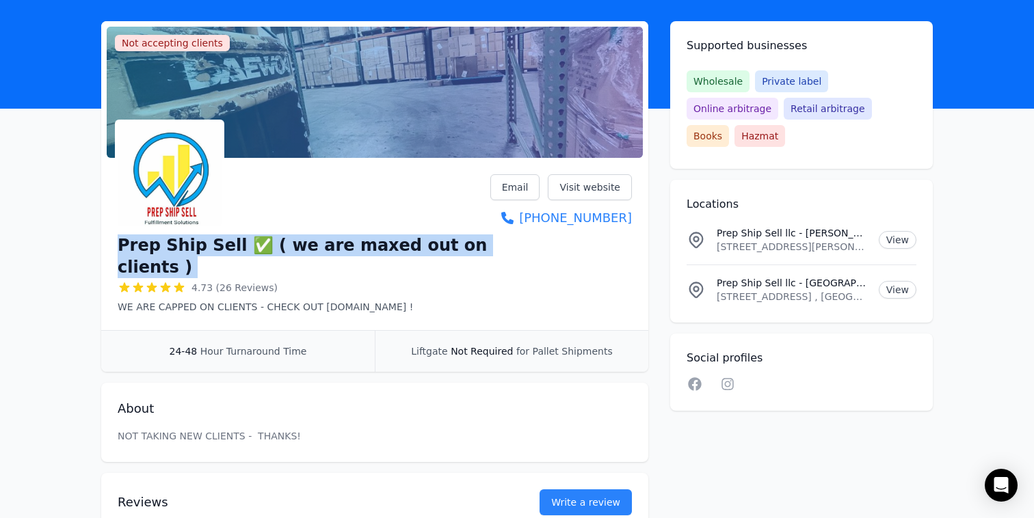
click at [344, 245] on h1 "Prep Ship Sell ✅ ( we are maxed out on clients )" at bounding box center [304, 257] width 373 height 44
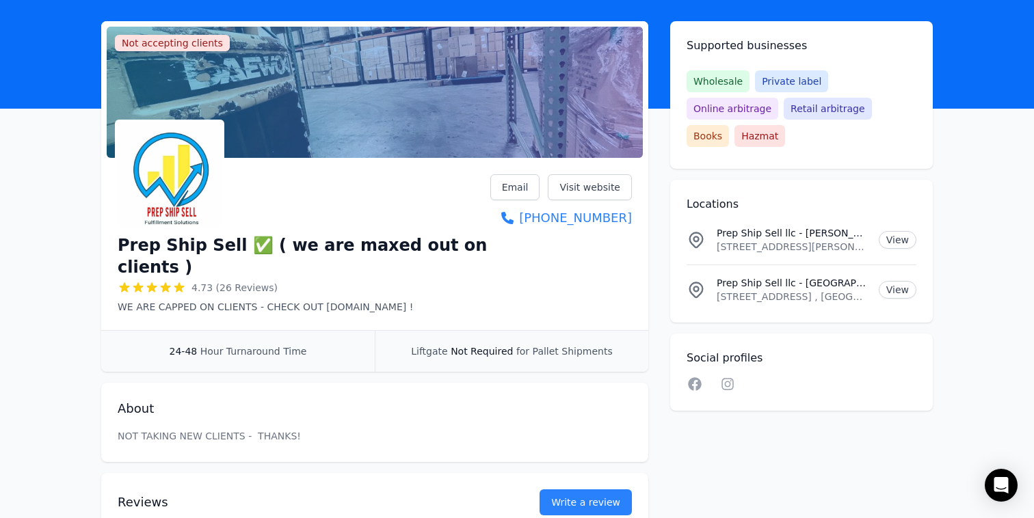
click at [341, 296] on div "Prep Ship Sell ✅ ( we are maxed out on clients ) 4.73 (26 Reviews) WE ARE CAPPE…" at bounding box center [374, 246] width 547 height 167
click at [341, 276] on div "Prep Ship Sell ✅ ( we are maxed out on clients ) 4.73 (26 Reviews) WE ARE CAPPE…" at bounding box center [304, 273] width 373 height 82
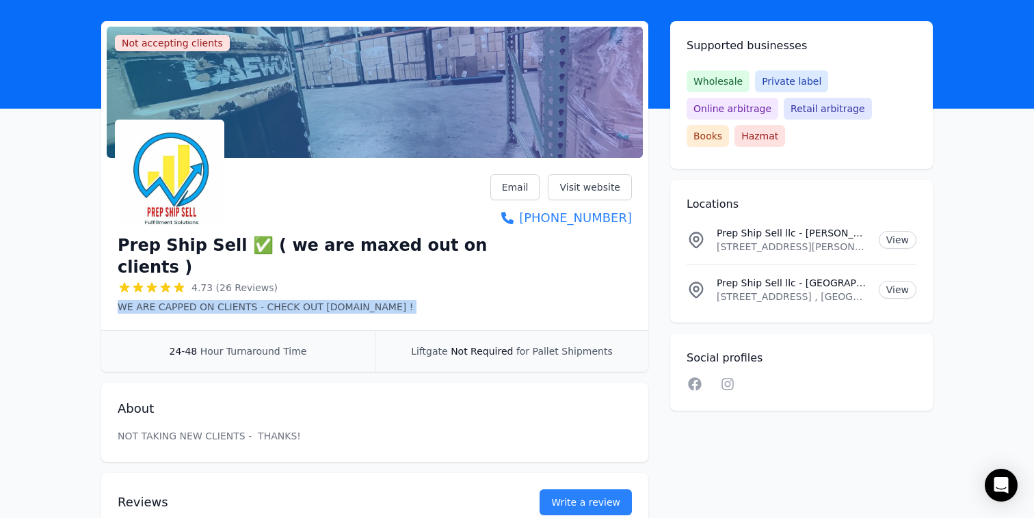
click at [341, 276] on div "Prep Ship Sell ✅ ( we are maxed out on clients ) 4.73 (26 Reviews) WE ARE CAPPE…" at bounding box center [304, 273] width 373 height 82
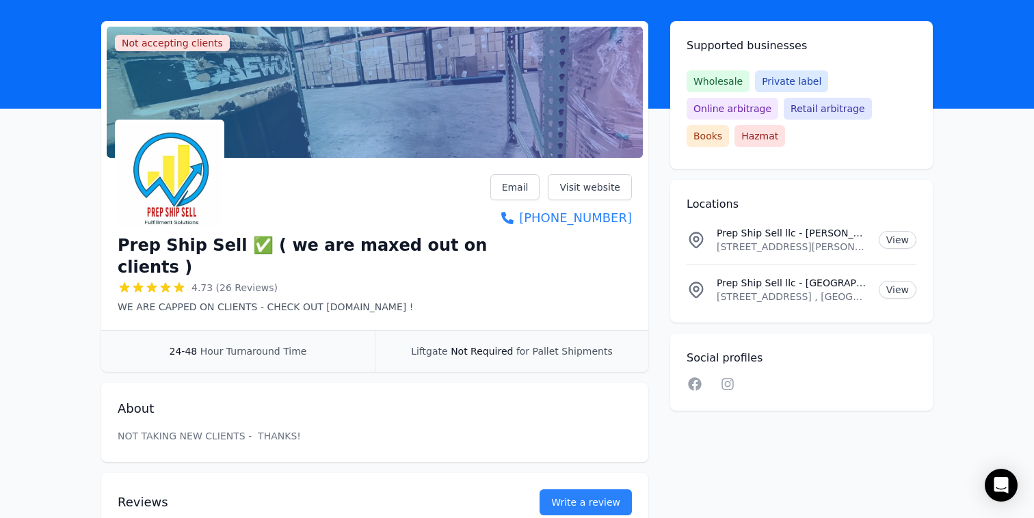
click at [338, 331] on div "24-48 Hour Turnaround Time" at bounding box center [238, 351] width 274 height 41
click at [477, 331] on div "Liftgate Not Required for Pallet Shipments" at bounding box center [512, 351] width 274 height 41
click at [478, 331] on div "Liftgate Not Required for Pallet Shipments" at bounding box center [512, 351] width 274 height 41
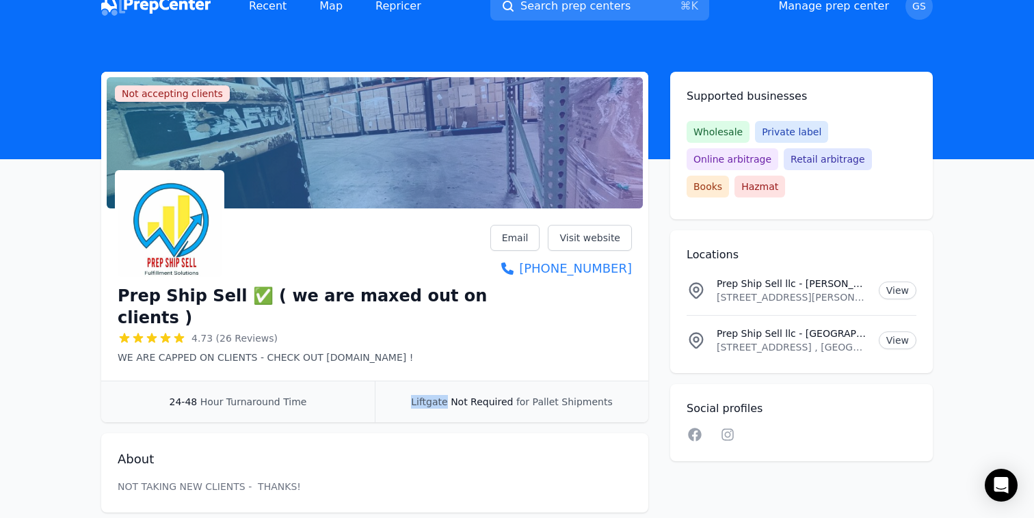
scroll to position [0, 0]
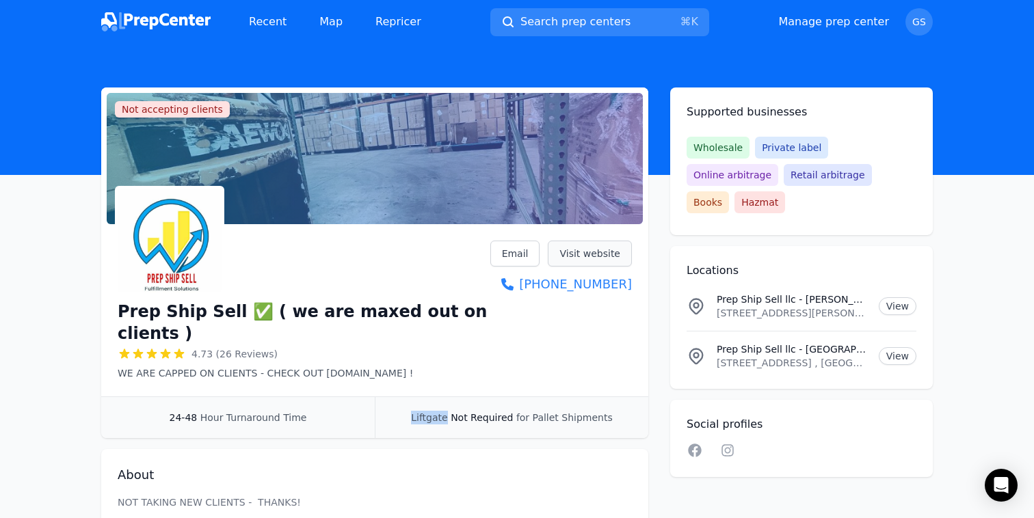
click at [574, 258] on link "Visit website" at bounding box center [590, 254] width 84 height 26
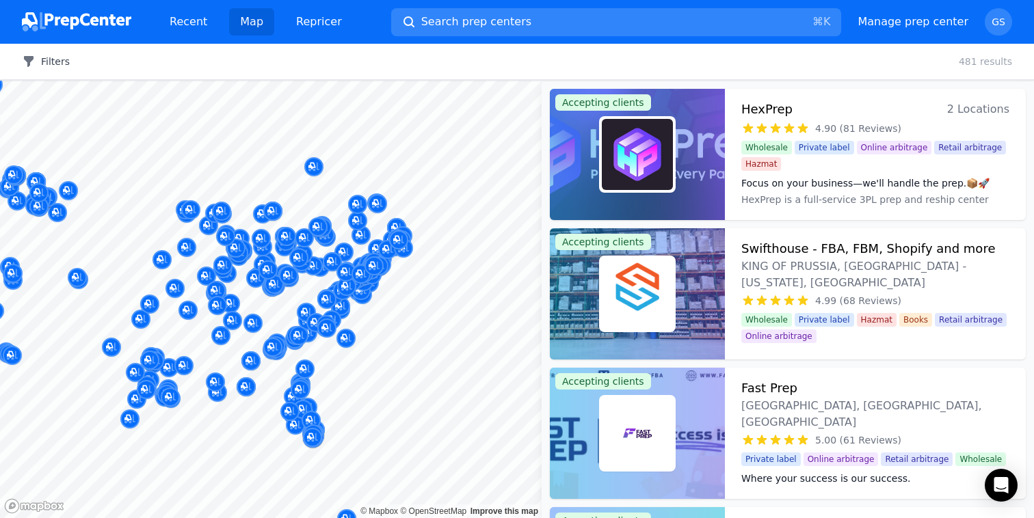
click at [57, 57] on button "Filters" at bounding box center [46, 62] width 48 height 14
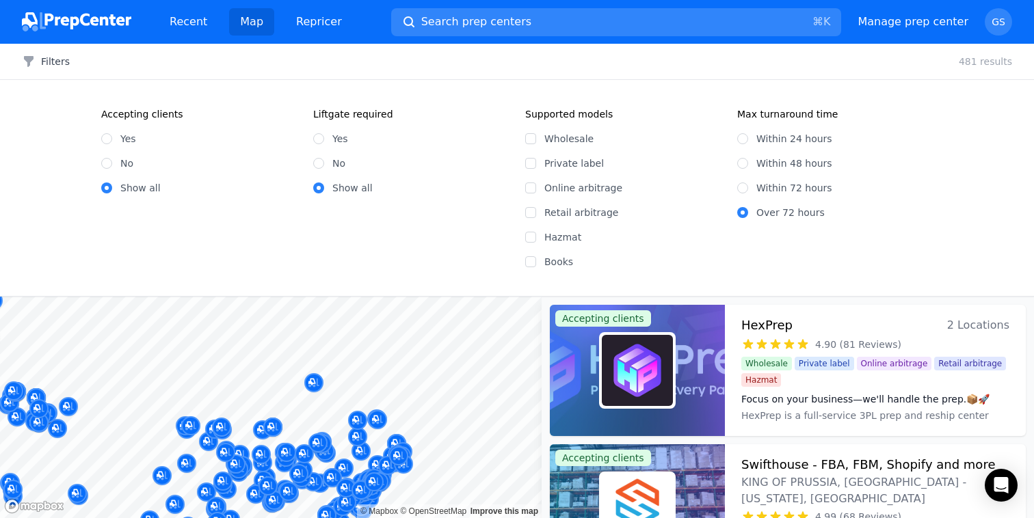
click at [784, 144] on label "Within 24 hours" at bounding box center [794, 139] width 76 height 14
click at [748, 144] on input "Within 24 hours" at bounding box center [742, 138] width 11 height 11
radio input "true"
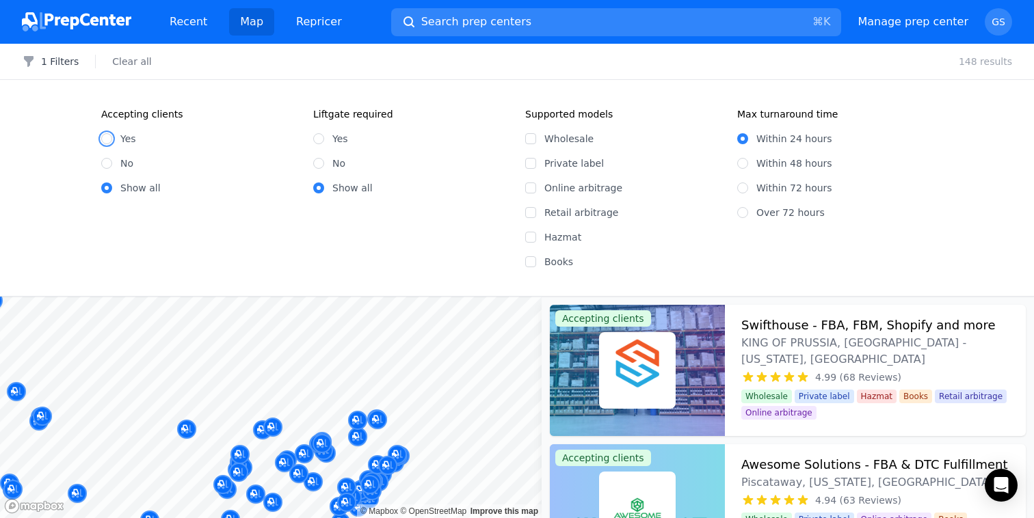
click at [108, 141] on input "Yes" at bounding box center [106, 138] width 11 height 11
radio input "true"
click at [55, 60] on button "2 Filters" at bounding box center [50, 62] width 57 height 14
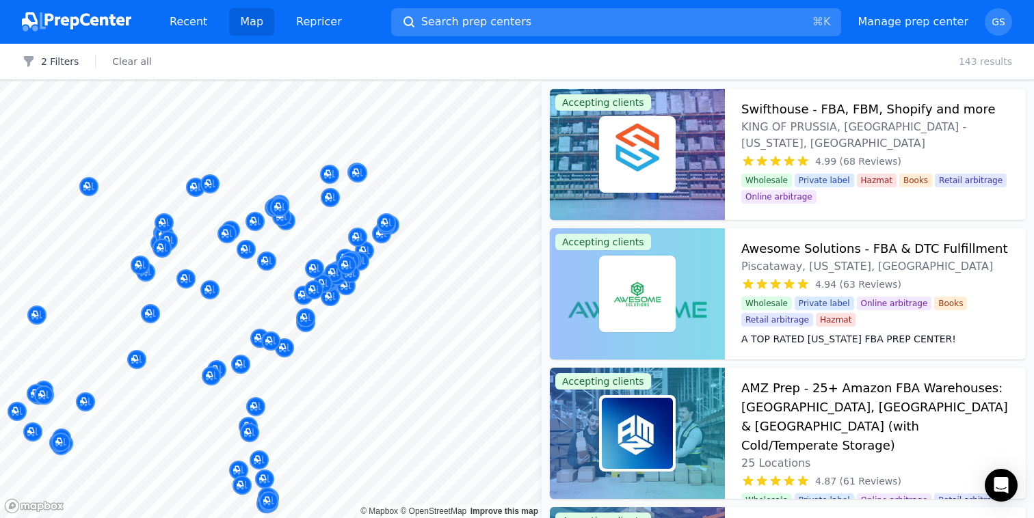
click at [384, 213] on div "Heroic Prep Merrimack, [GEOGRAPHIC_DATA], [GEOGRAPHIC_DATA] 4.04 (25 Reviews)" at bounding box center [386, 167] width 263 height 93
click at [384, 207] on div "Heroic Prep Merrimack, [GEOGRAPHIC_DATA], [GEOGRAPHIC_DATA] 4.04 (25 Reviews)" at bounding box center [386, 167] width 263 height 93
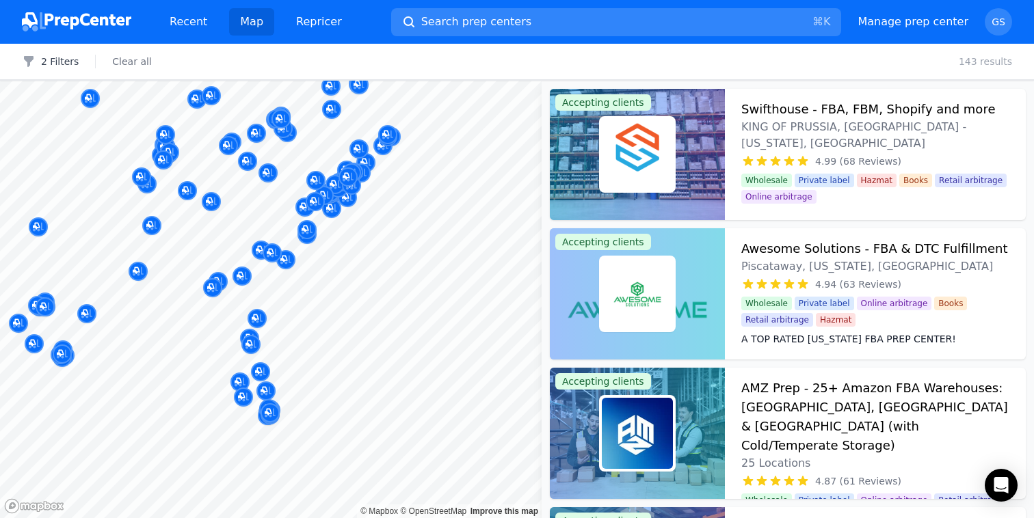
click at [442, 202] on body "Recent Map Repricer Search prep centers ⌘ K Open main menu Manage prep center O…" at bounding box center [517, 259] width 1034 height 518
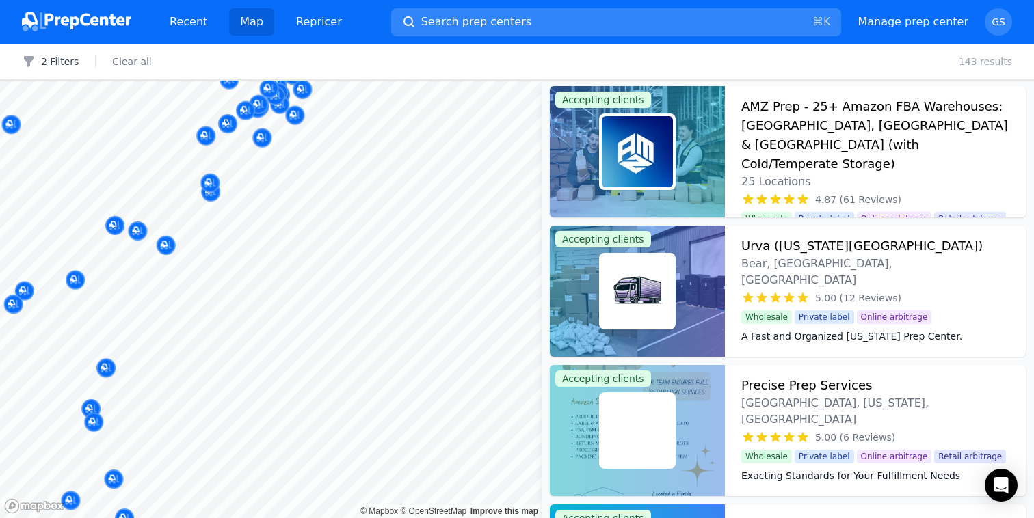
scroll to position [3, 0]
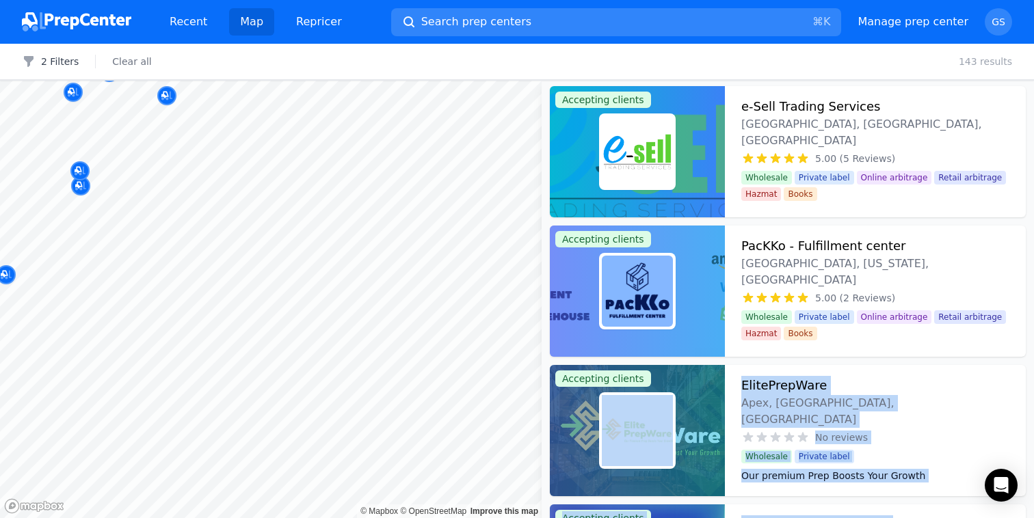
drag, startPoint x: 373, startPoint y: 189, endPoint x: 547, endPoint y: 388, distance: 264.1
click at [547, 388] on body "Recent Map Repricer Search prep centers ⌘ K Open main menu Manage prep center O…" at bounding box center [517, 259] width 1034 height 518
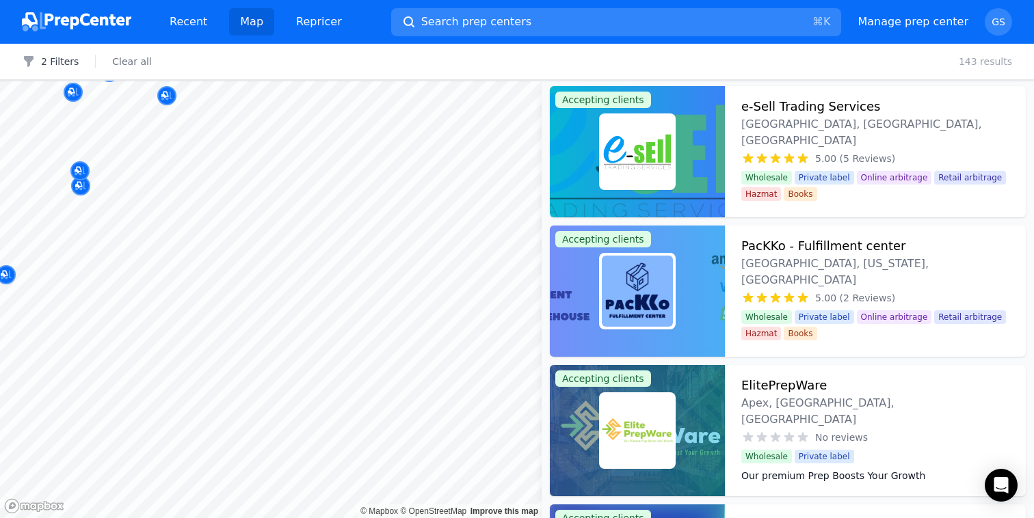
click at [362, 299] on body "Recent Map Repricer Search prep centers ⌘ K Open main menu Manage prep center O…" at bounding box center [517, 259] width 1034 height 518
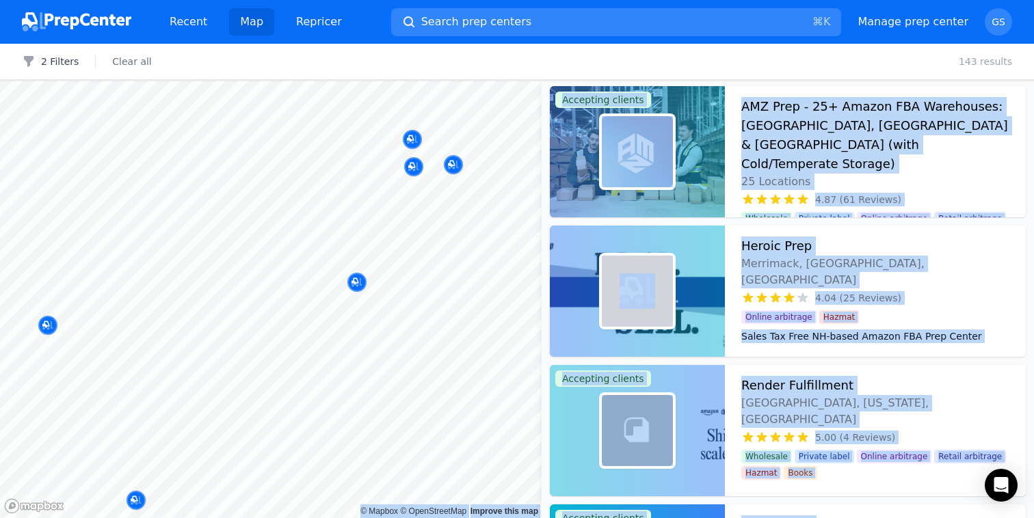
drag, startPoint x: 318, startPoint y: 276, endPoint x: 369, endPoint y: 319, distance: 66.5
click at [369, 319] on body "Recent Map Repricer Search prep centers ⌘ K Open main menu Manage prep center O…" at bounding box center [517, 259] width 1034 height 518
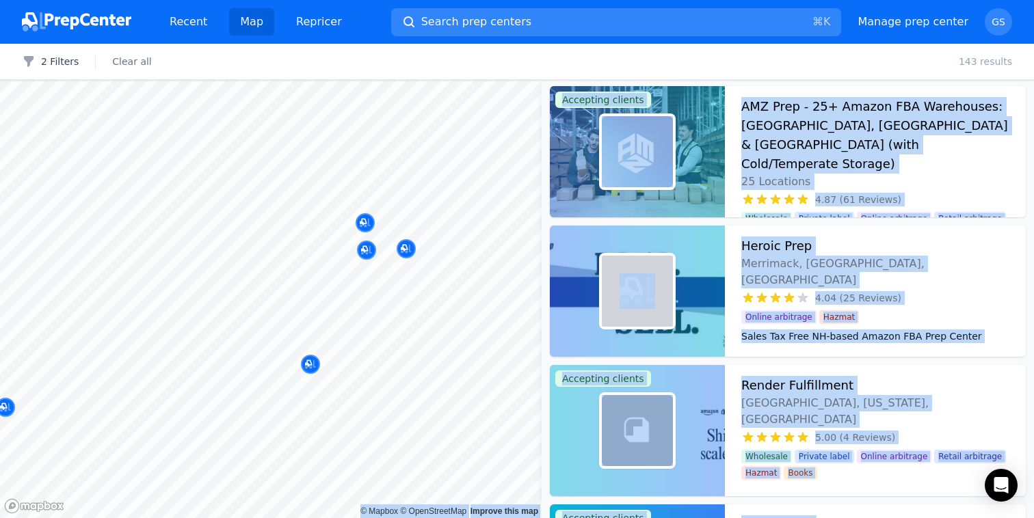
click at [387, 315] on body "Recent Map Repricer Search prep centers ⌘ K Open main menu Manage prep center O…" at bounding box center [517, 259] width 1034 height 518
drag, startPoint x: 384, startPoint y: 317, endPoint x: 399, endPoint y: 249, distance: 69.5
click at [399, 249] on body "Recent Map Repricer Search prep centers ⌘ K Open main menu Manage prep center O…" at bounding box center [517, 259] width 1034 height 518
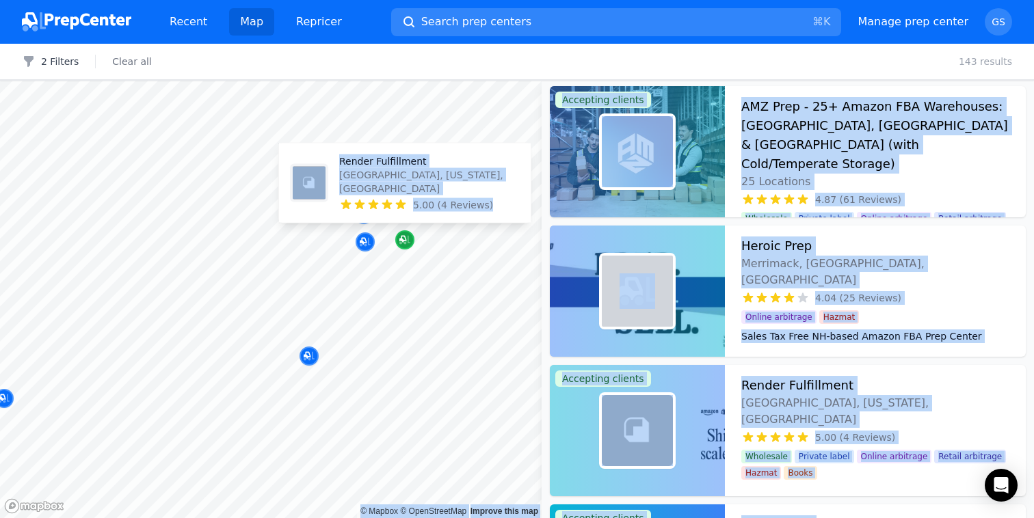
click at [403, 240] on icon "Map marker" at bounding box center [402, 239] width 7 height 7
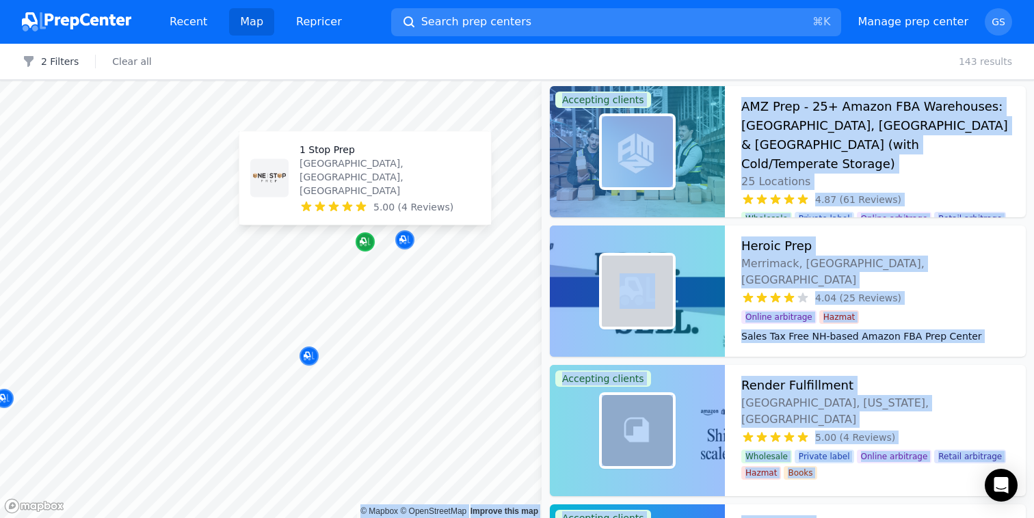
click at [366, 244] on icon "Map marker" at bounding box center [365, 242] width 11 height 14
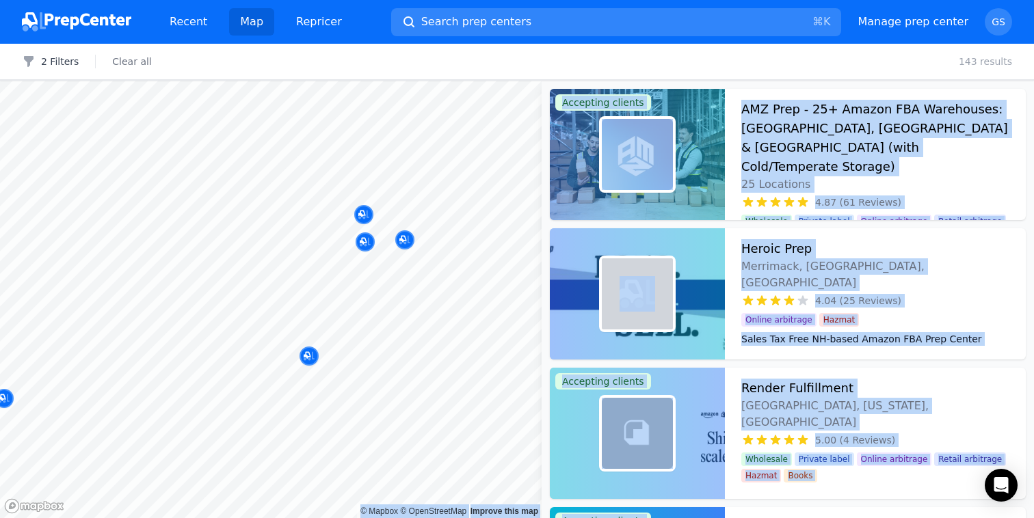
click at [808, 54] on div "2 Filters Clear all 143 results" at bounding box center [517, 62] width 1034 height 36
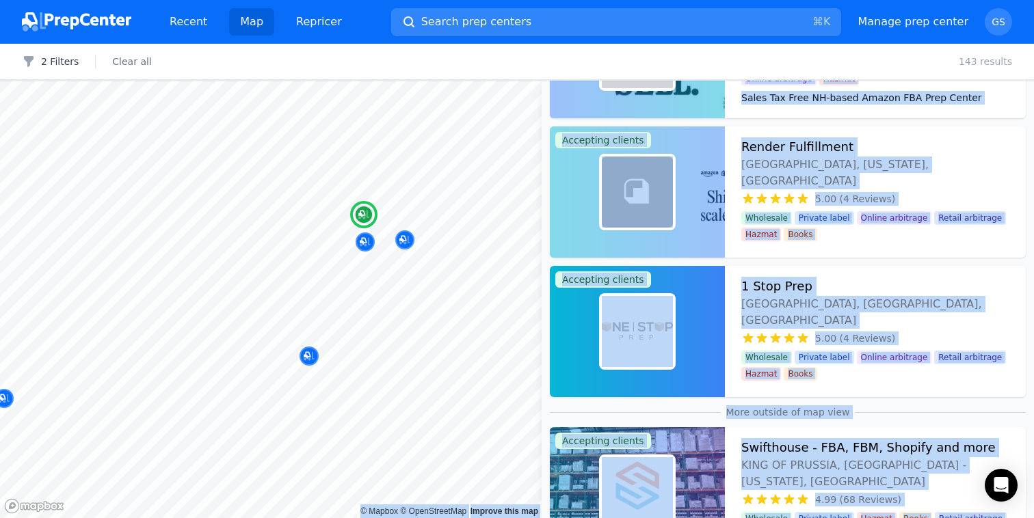
scroll to position [242, 0]
click at [873, 275] on div "1 Stop Prep [GEOGRAPHIC_DATA], [GEOGRAPHIC_DATA], [GEOGRAPHIC_DATA] 5.00 (4 Rev…" at bounding box center [875, 330] width 301 height 131
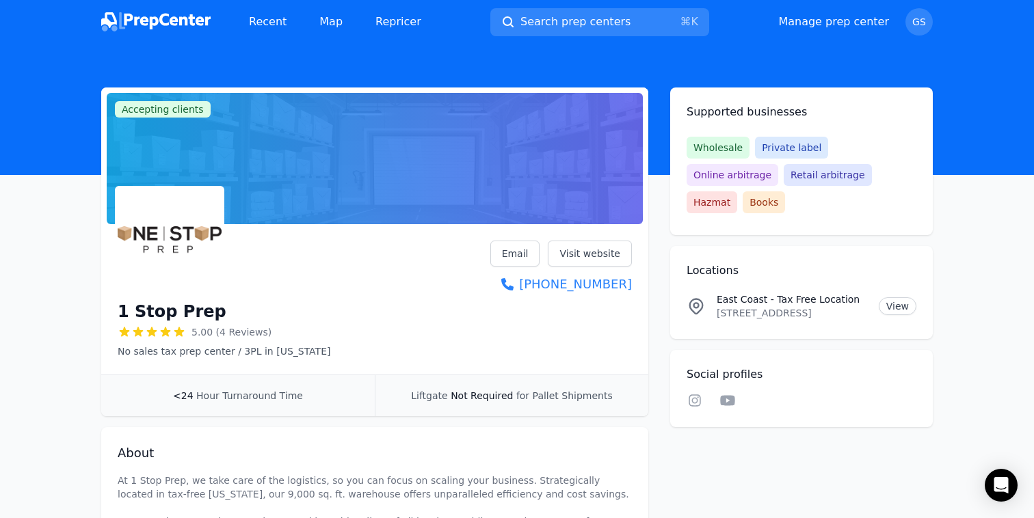
click at [801, 263] on h2 "Locations" at bounding box center [801, 271] width 230 height 16
click at [693, 395] on icon at bounding box center [695, 401] width 12 height 12
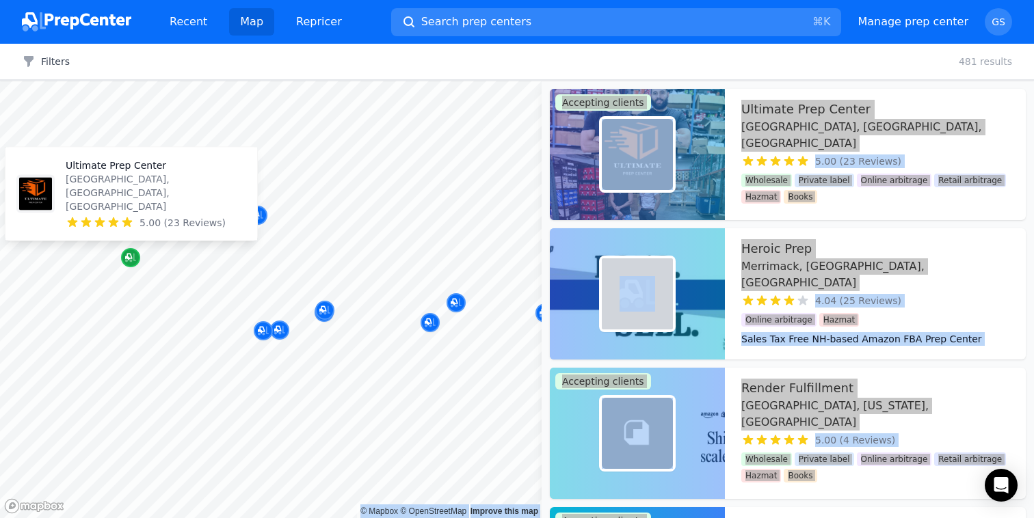
click at [131, 260] on icon "Map marker" at bounding box center [130, 258] width 11 height 9
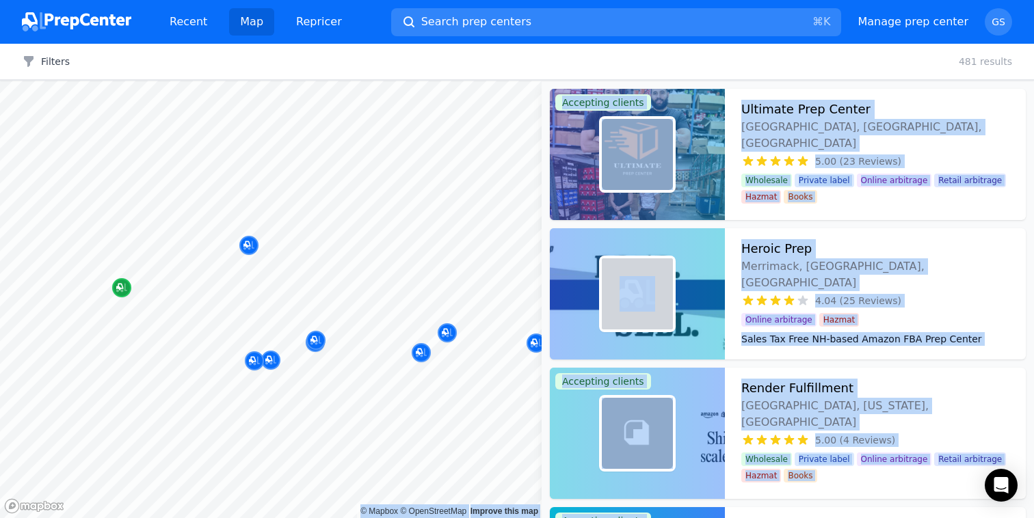
click at [120, 296] on div "Map marker" at bounding box center [121, 287] width 19 height 19
click at [919, 28] on link "Manage prep center" at bounding box center [912, 22] width 111 height 16
click at [908, 23] on link "Manage prep center" at bounding box center [912, 22] width 111 height 16
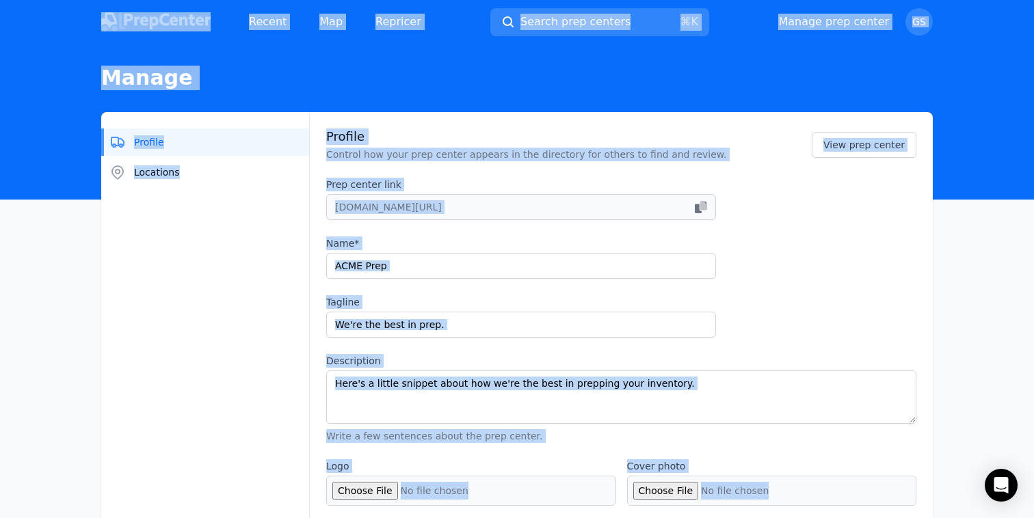
type input "Render Fulfillment"
type input "Designed to fuel eCommerce growth - Tax-free state advantage"
type textarea "Render: Your quality fulfillment partner. The Render platform integrates with y…"
type input "[DOMAIN_NAME]"
type input "6175011900"
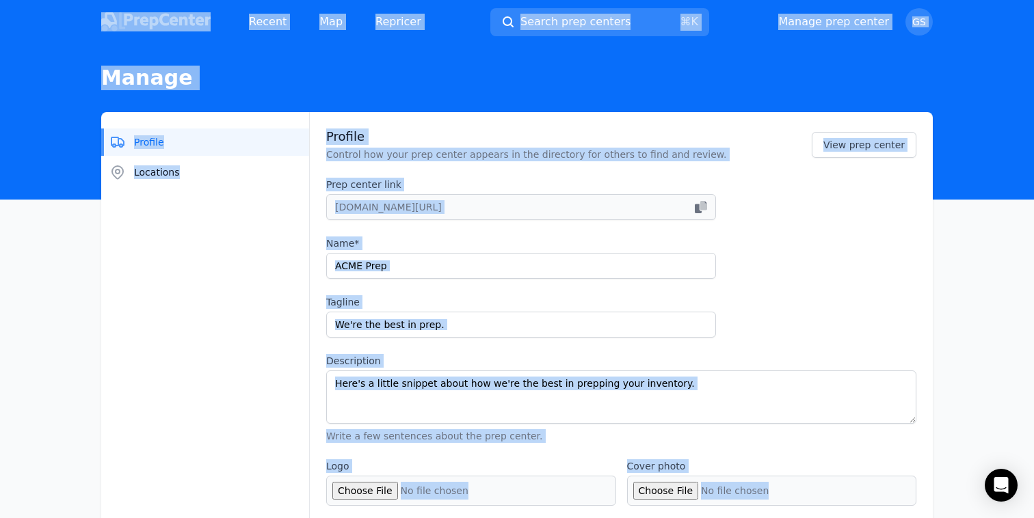
type input "[EMAIL_ADDRESS][DOMAIN_NAME]"
checkbox input "true"
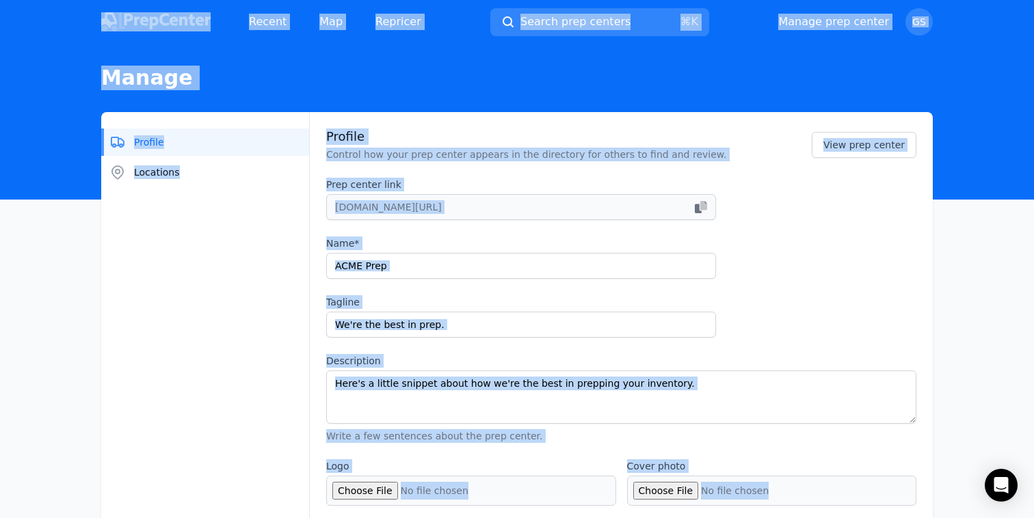
checkbox input "true"
select select "24"
type input "renderfulfillment"
type input "tryrender"
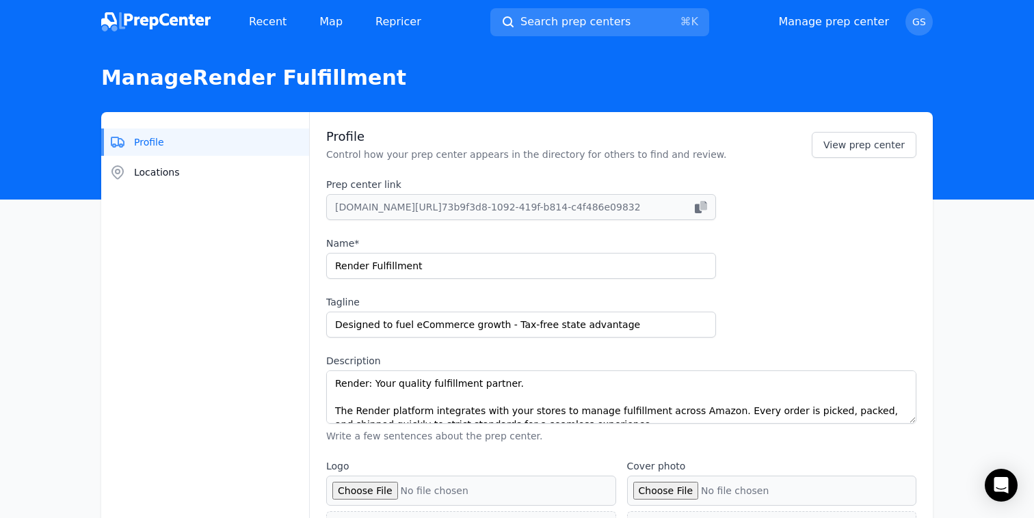
click at [830, 291] on div "Prep center link prepcenter.com/p/ 73b9f3d8-1092-419f-b814-c4f486e09832 Name* R…" at bounding box center [621, 310] width 590 height 265
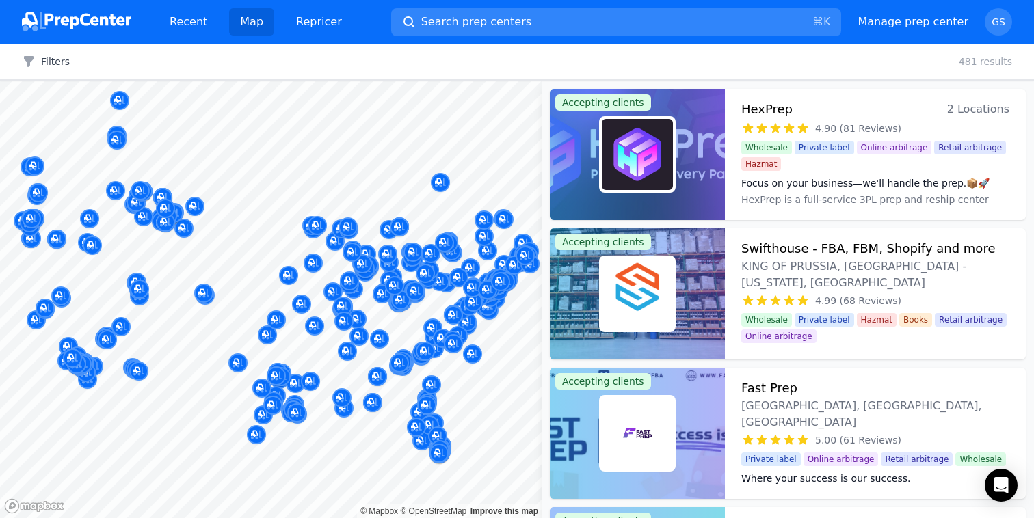
click at [282, 344] on body "Recent Map Repricer Search prep centers ⌘ K Open main menu Manage prep center O…" at bounding box center [517, 259] width 1034 height 518
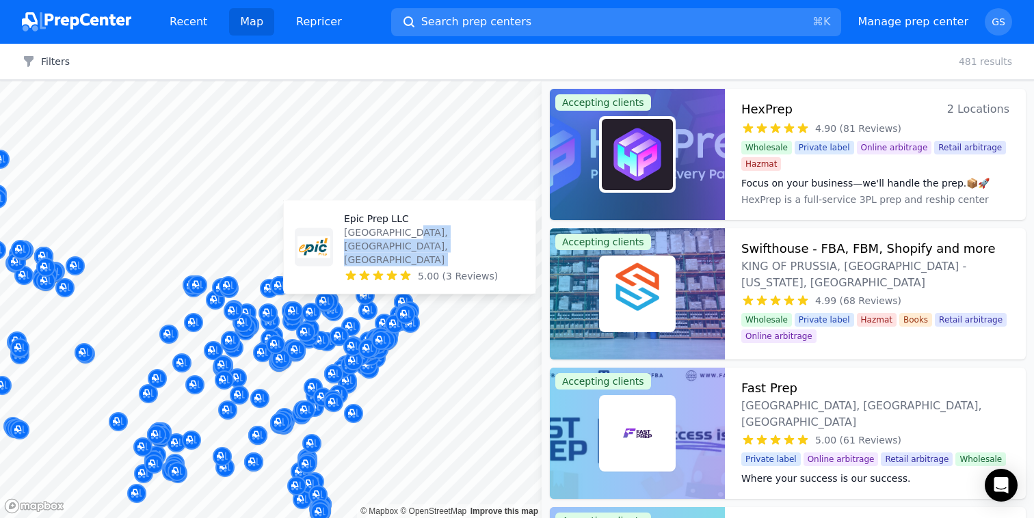
drag, startPoint x: 414, startPoint y: 292, endPoint x: 416, endPoint y: 276, distance: 16.5
click at [415, 261] on div "Epic Prep LLC Newmarket, NH, US 5.00 (3 Reviews)" at bounding box center [409, 249] width 263 height 107
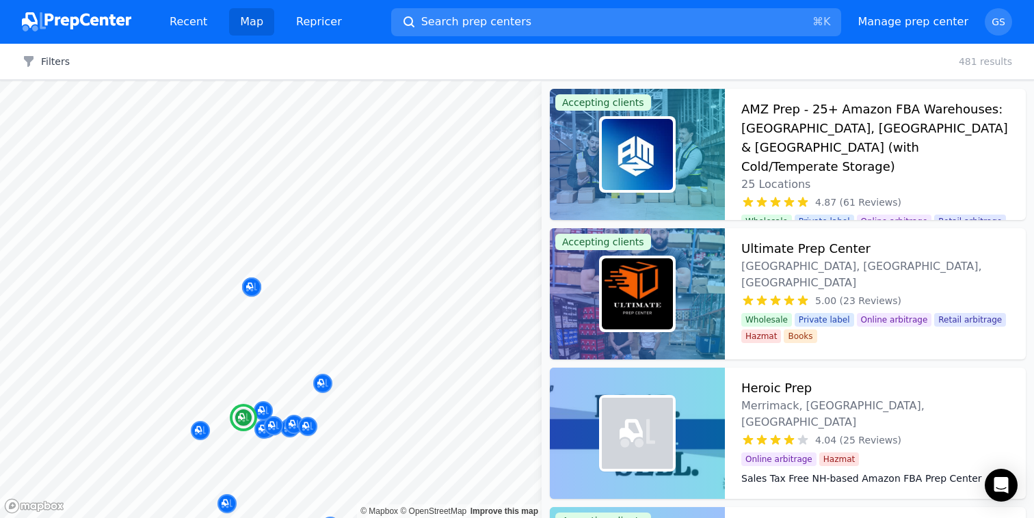
click at [772, 248] on h3 "Ultimate Prep Center" at bounding box center [805, 248] width 129 height 19
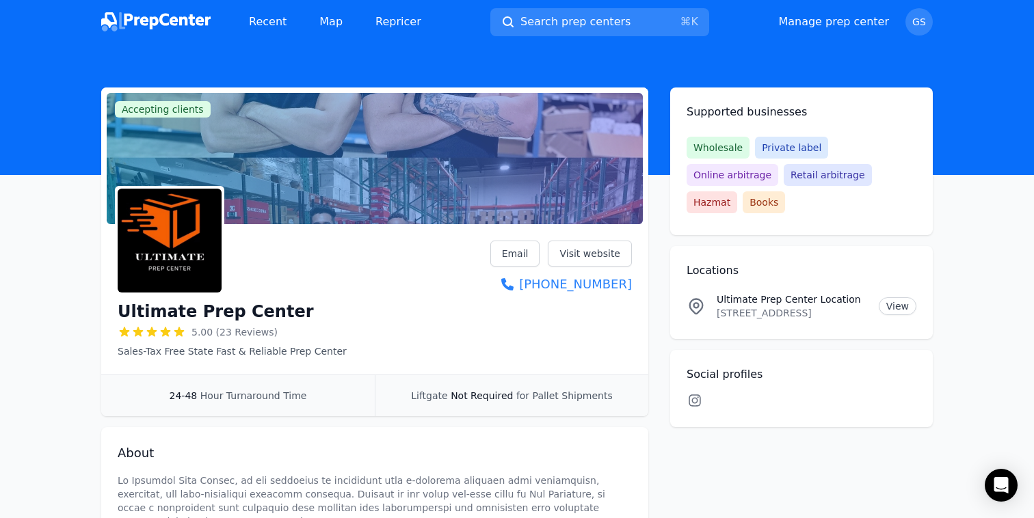
click at [691, 394] on icon at bounding box center [694, 401] width 16 height 14
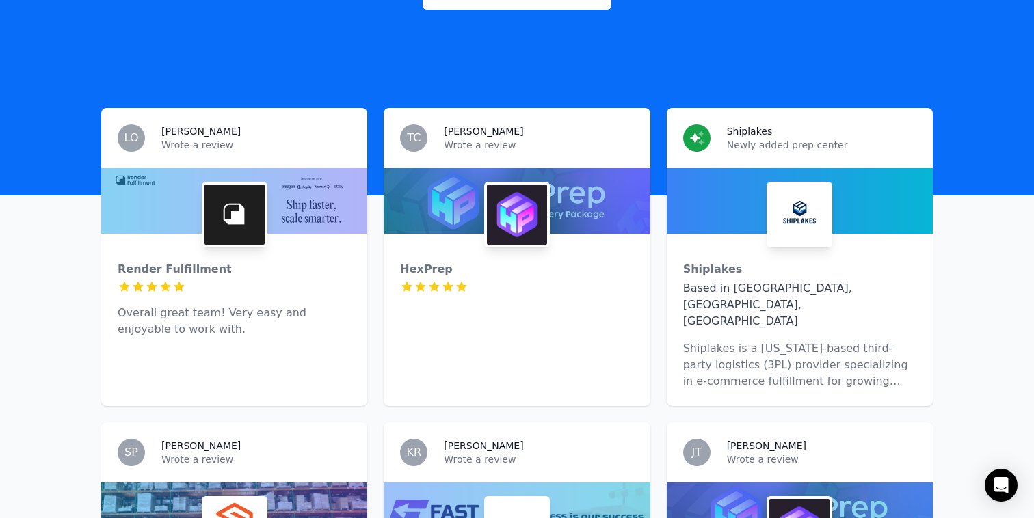
scroll to position [370, 0]
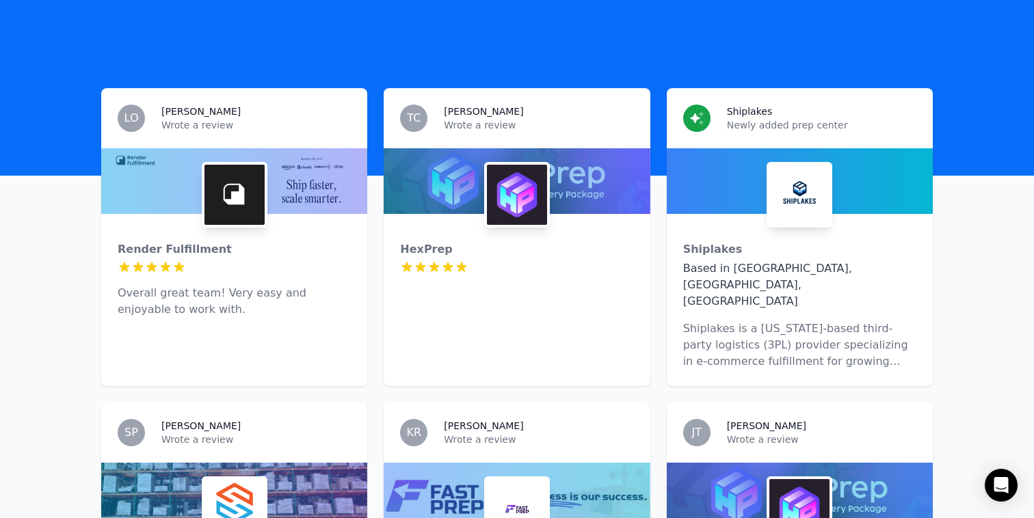
click at [304, 148] on div at bounding box center [234, 181] width 266 height 66
